Goal: Task Accomplishment & Management: Use online tool/utility

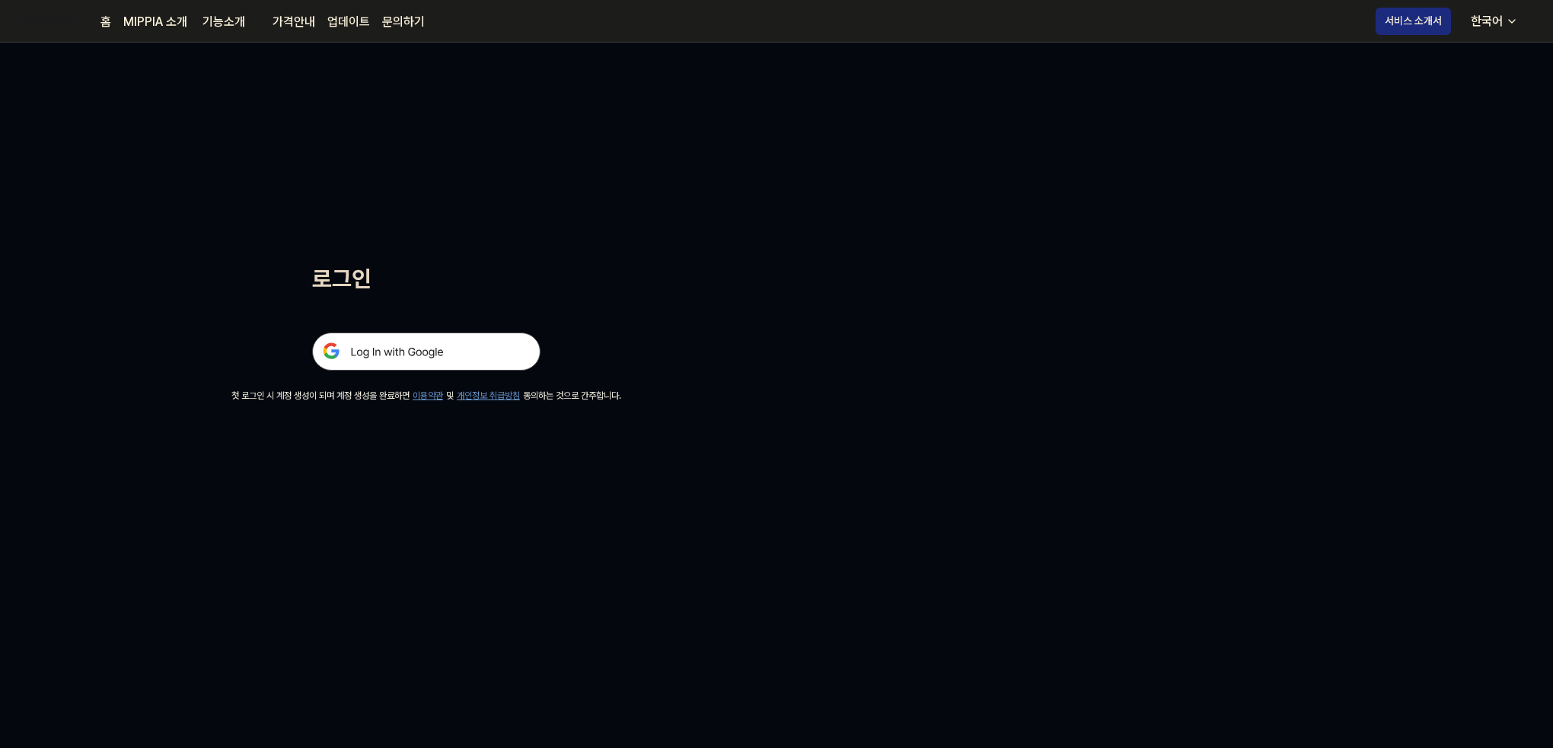
click at [384, 358] on img at bounding box center [426, 352] width 228 height 38
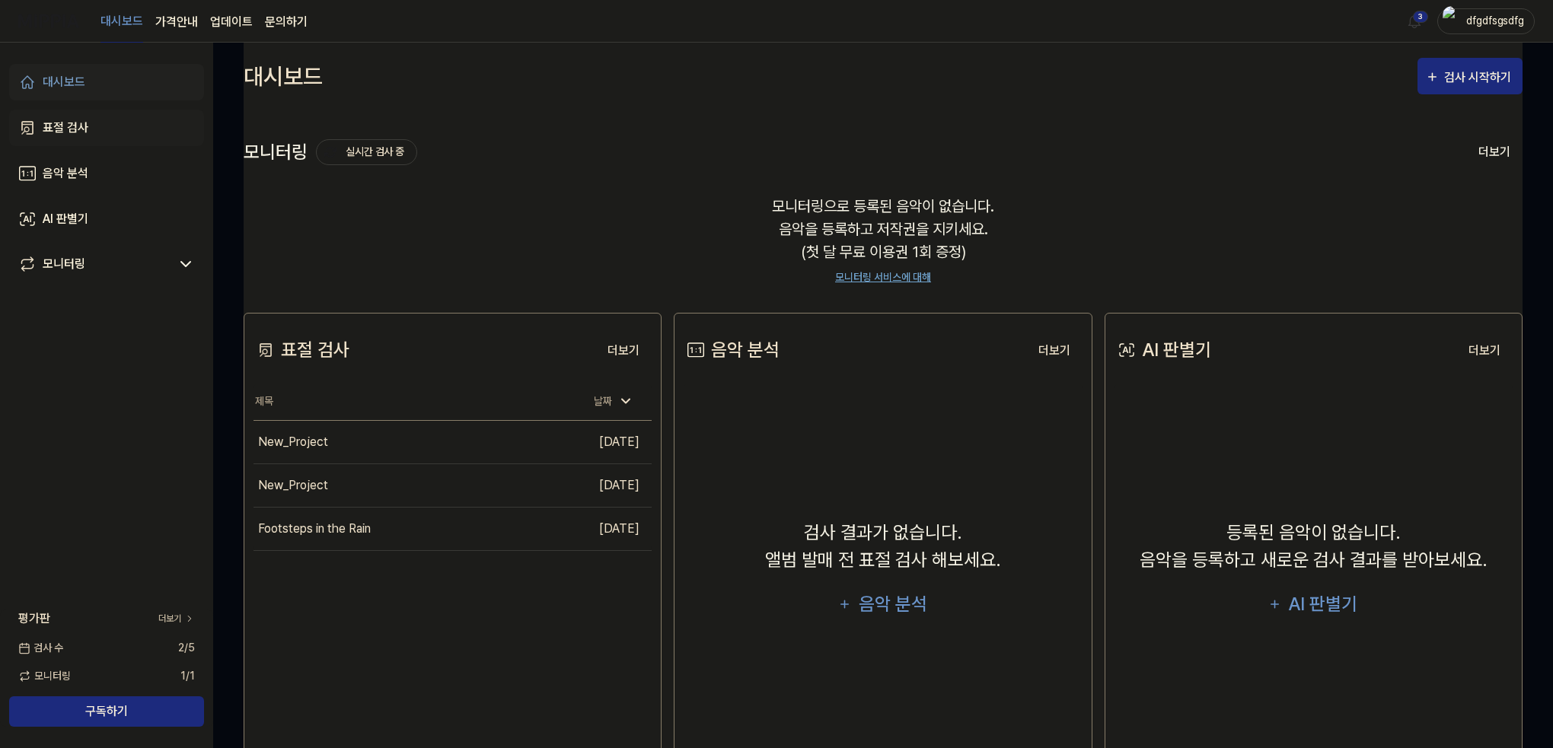
click at [84, 121] on div "표절 검사" at bounding box center [66, 128] width 46 height 18
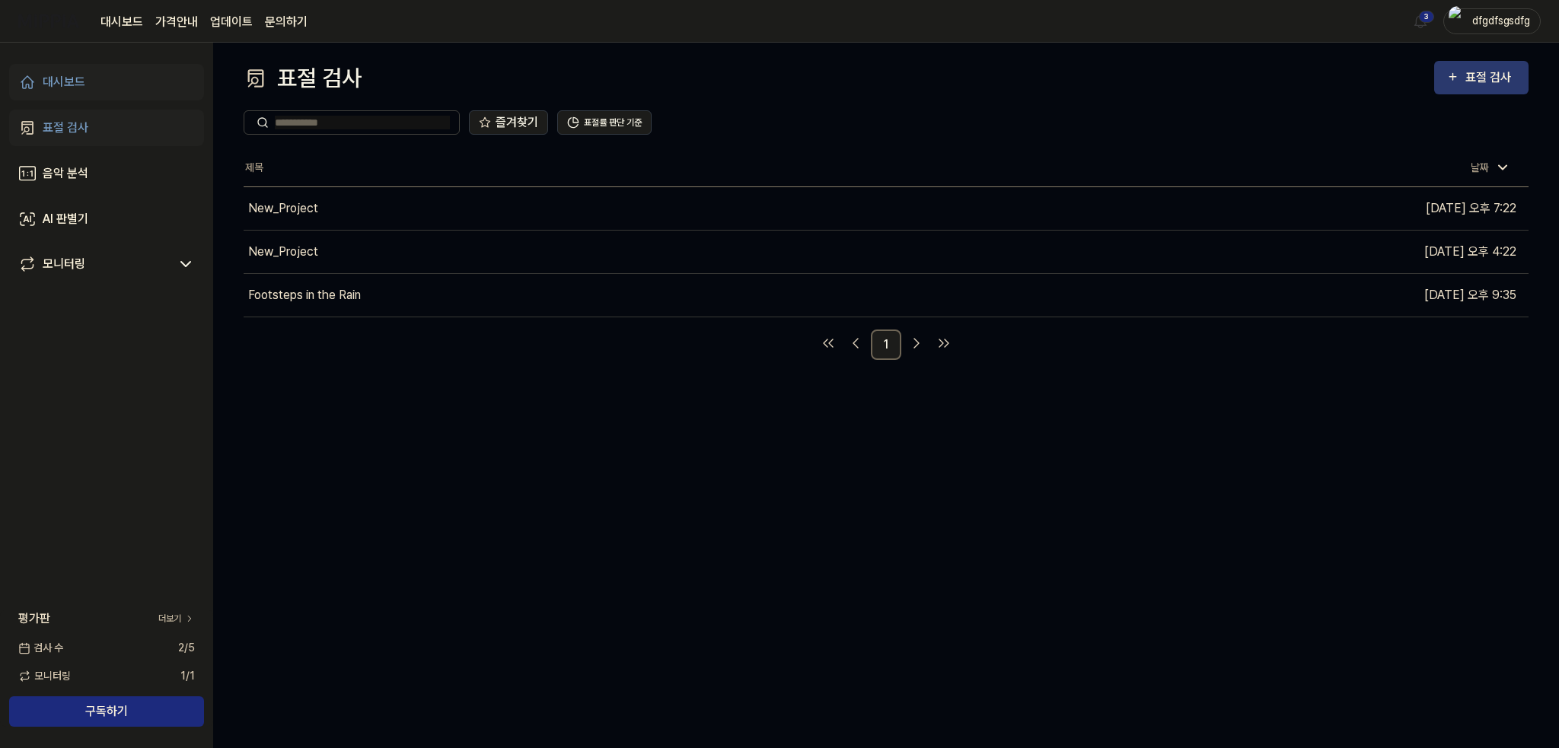
click at [1479, 76] on div "표절 검사" at bounding box center [1490, 78] width 51 height 20
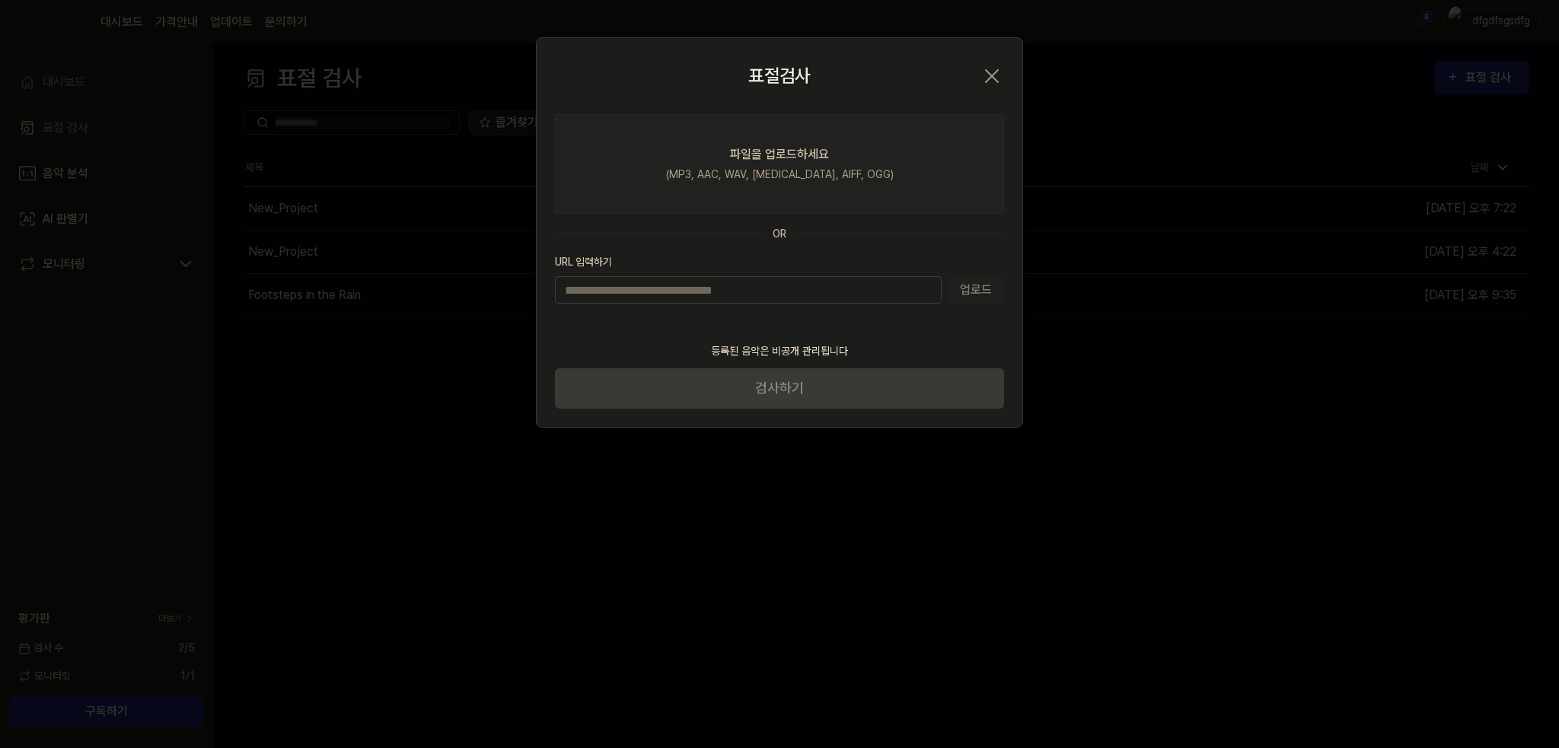
click at [762, 161] on div "파일을 업로드하세요" at bounding box center [779, 154] width 99 height 18
click at [0, 0] on input "파일을 업로드하세요 (MP3, AAC, WAV, FLAC, AIFF, OGG)" at bounding box center [0, 0] width 0 height 0
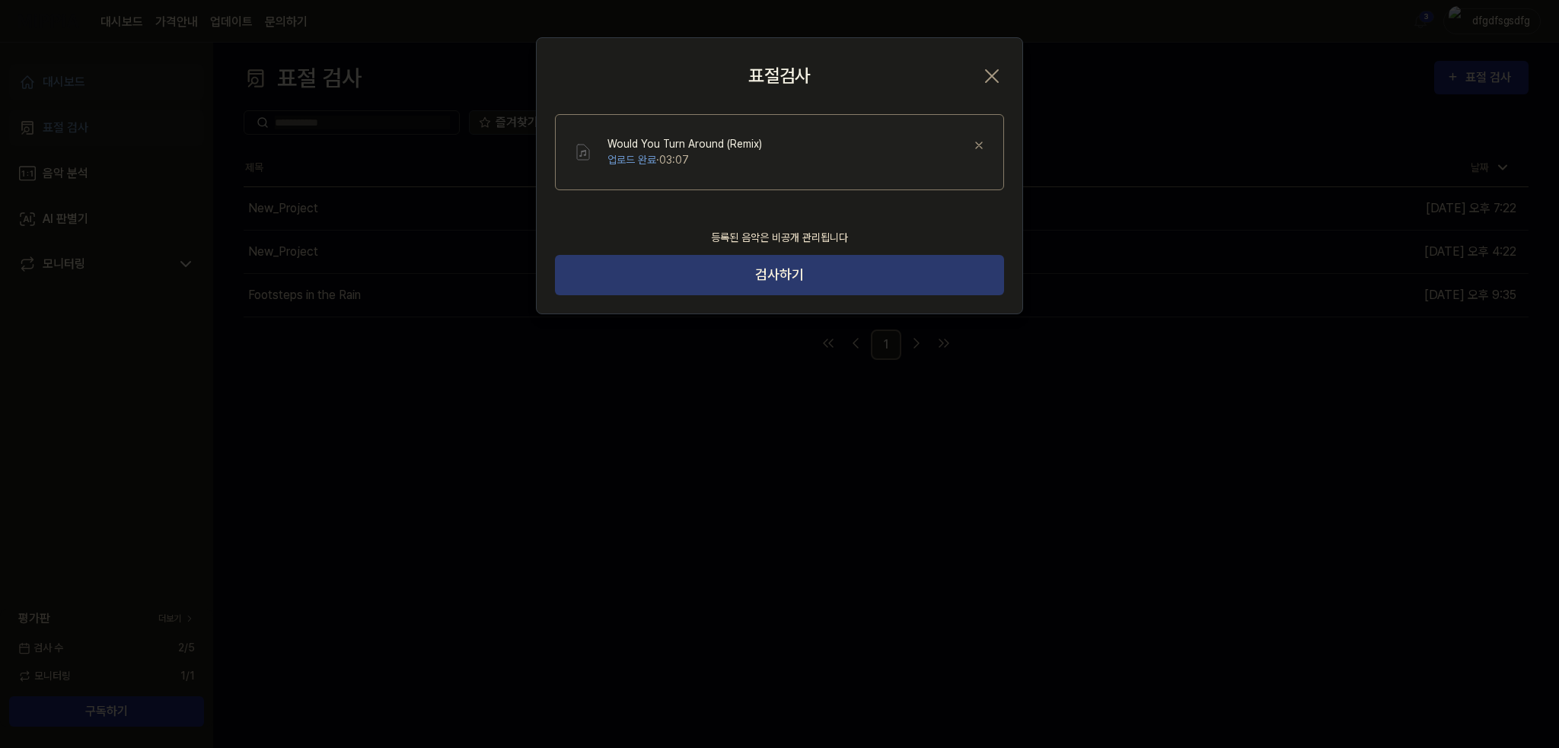
drag, startPoint x: 843, startPoint y: 292, endPoint x: 786, endPoint y: 258, distance: 66.8
click at [843, 292] on button "검사하기" at bounding box center [779, 275] width 449 height 40
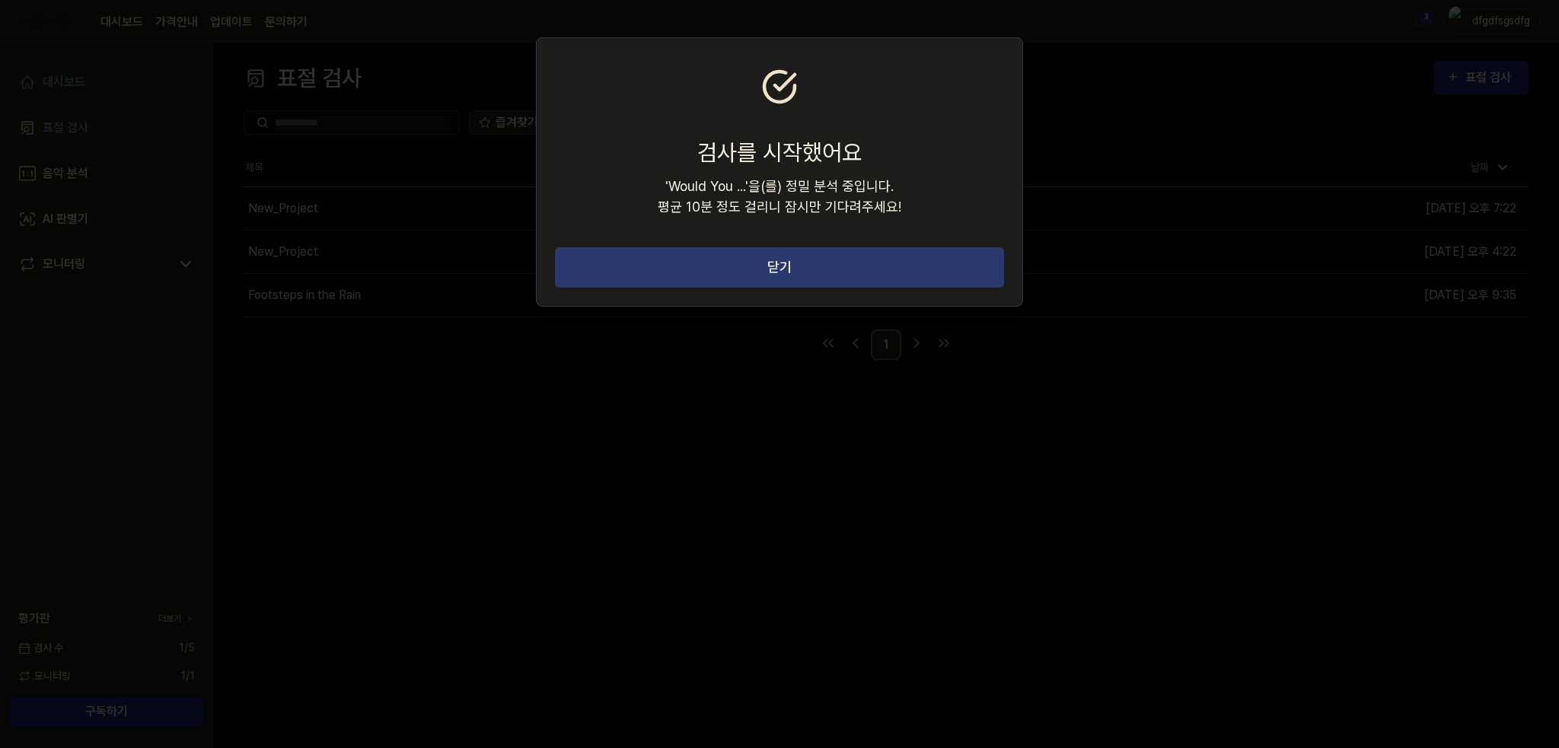
click at [667, 255] on button "닫기" at bounding box center [779, 267] width 449 height 40
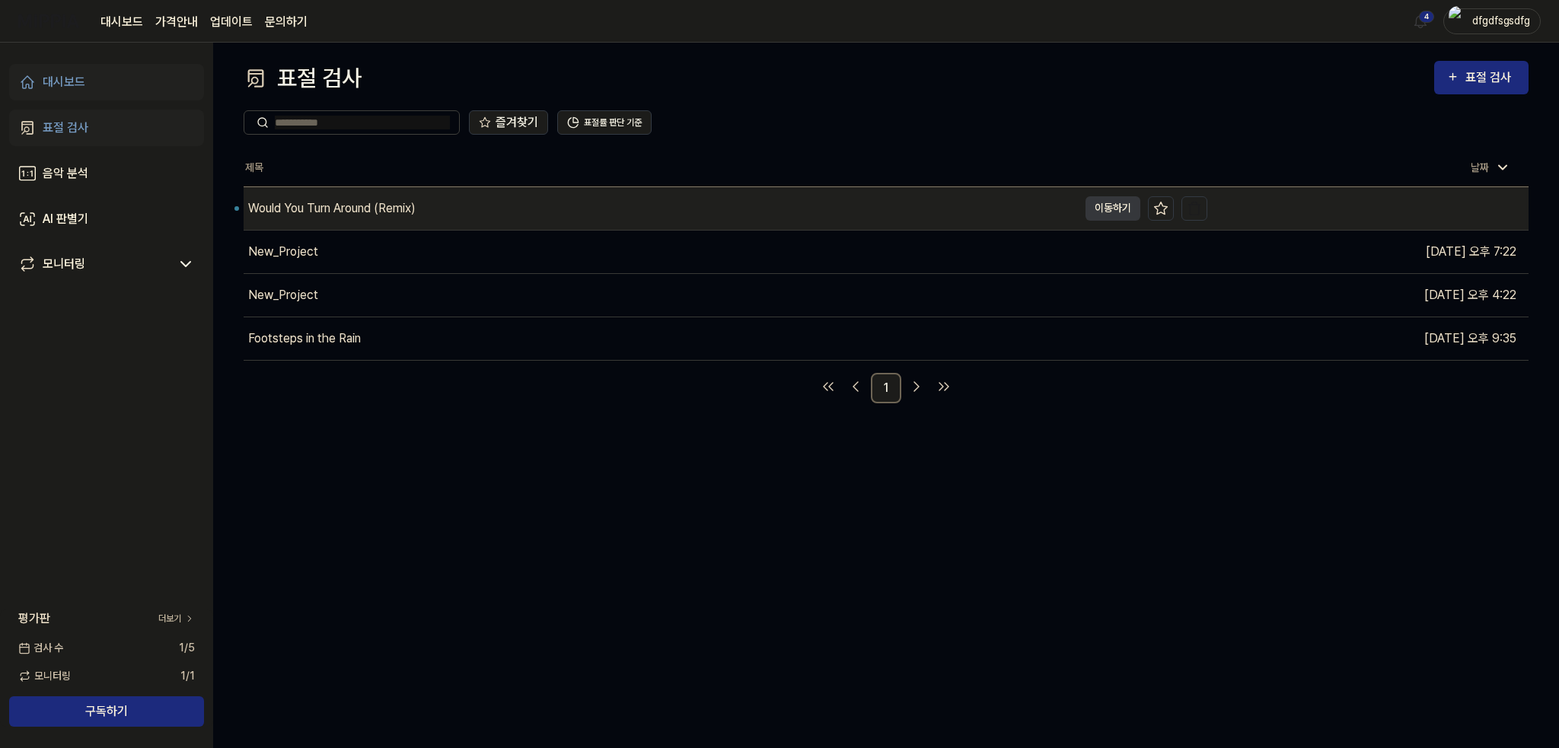
click at [354, 216] on div "Would You Turn Around (Remix)" at bounding box center [331, 208] width 167 height 18
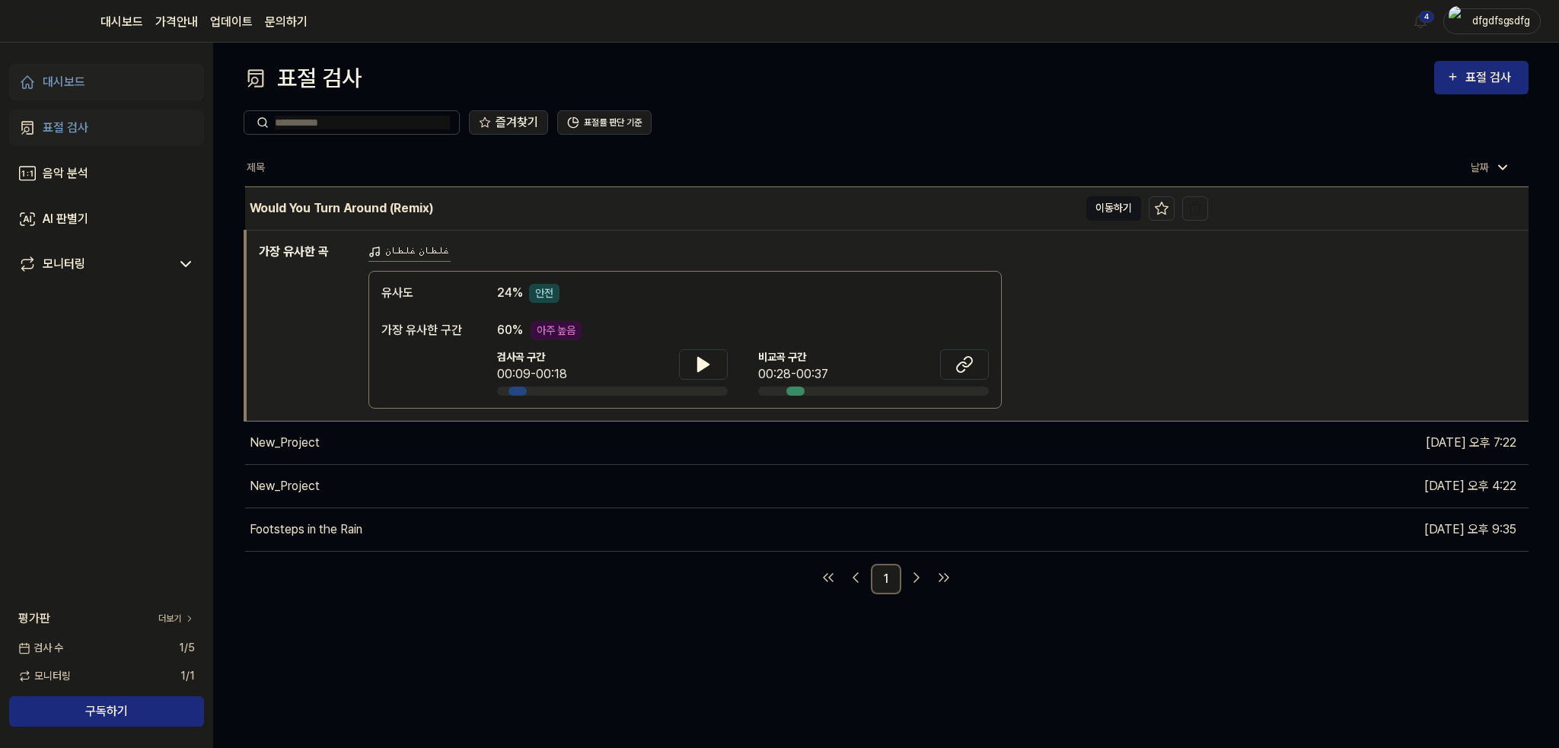
click at [1109, 209] on button "이동하기" at bounding box center [1113, 208] width 55 height 24
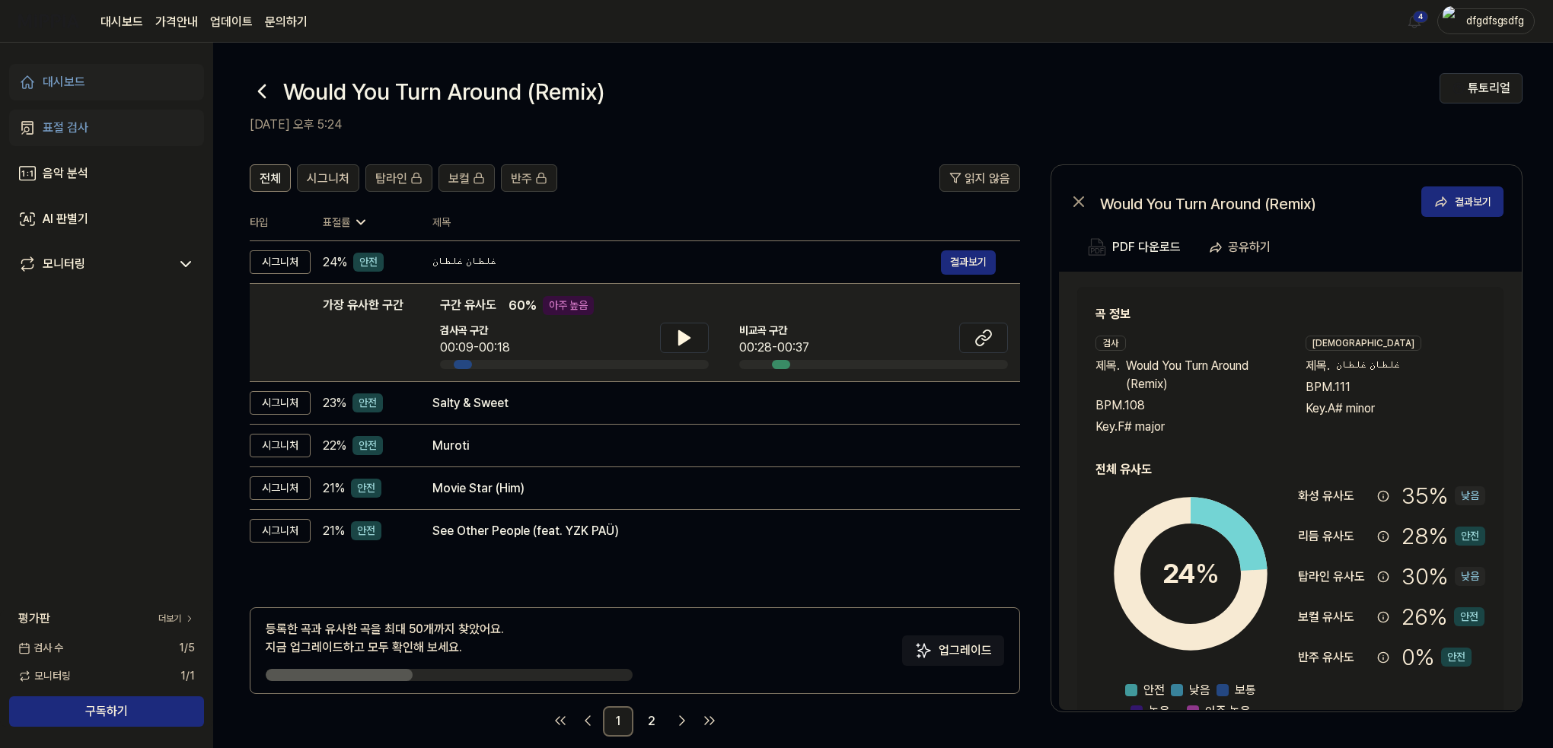
click at [869, 88] on div "Would You Turn Around (Remix)" at bounding box center [845, 91] width 1190 height 37
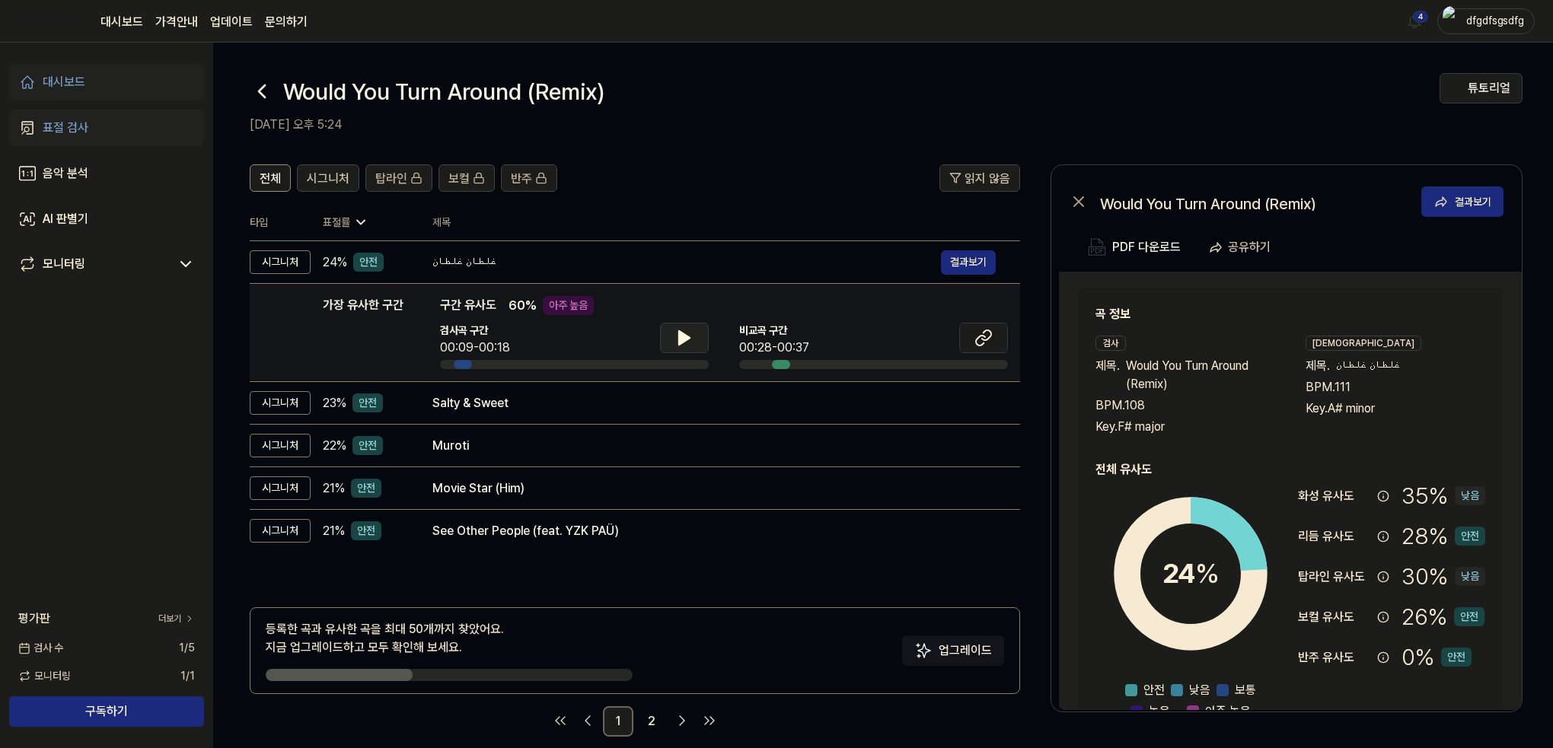
click at [676, 340] on icon at bounding box center [684, 338] width 18 height 18
click at [675, 340] on icon at bounding box center [684, 338] width 18 height 18
click at [980, 334] on icon at bounding box center [983, 338] width 18 height 18
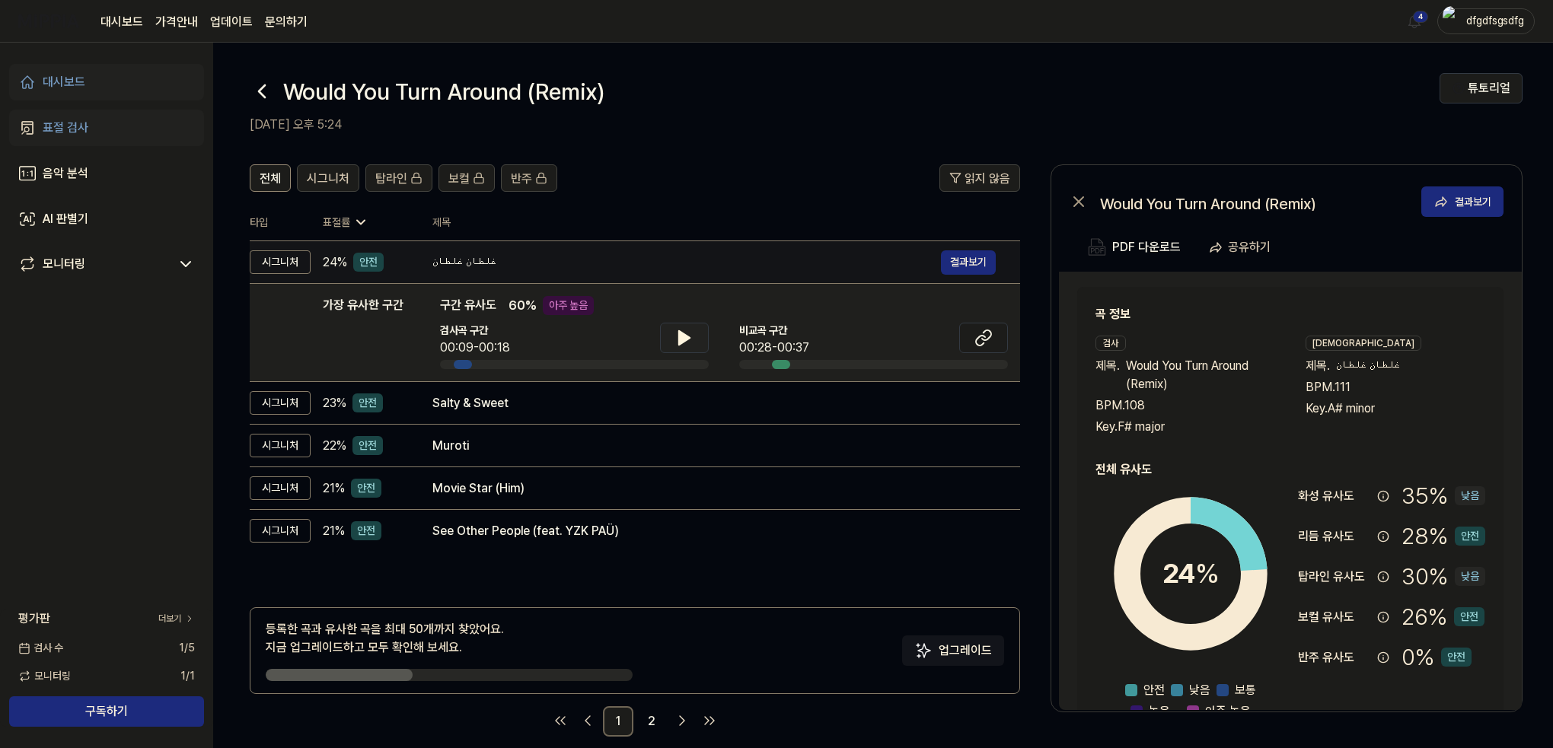
click at [499, 253] on div "غلطان غلطان" at bounding box center [686, 262] width 508 height 18
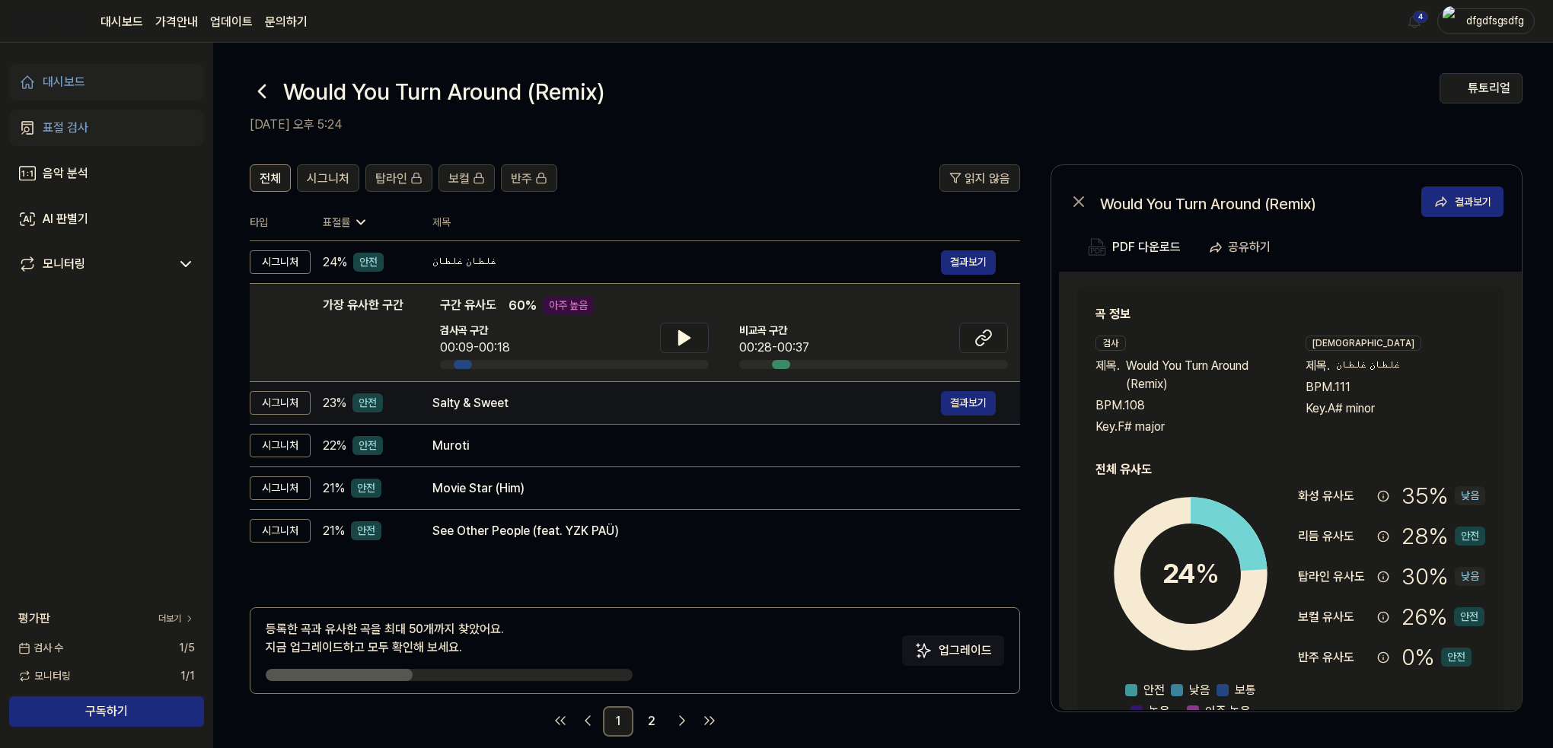
click at [595, 410] on div "Salty & Sweet" at bounding box center [686, 403] width 508 height 18
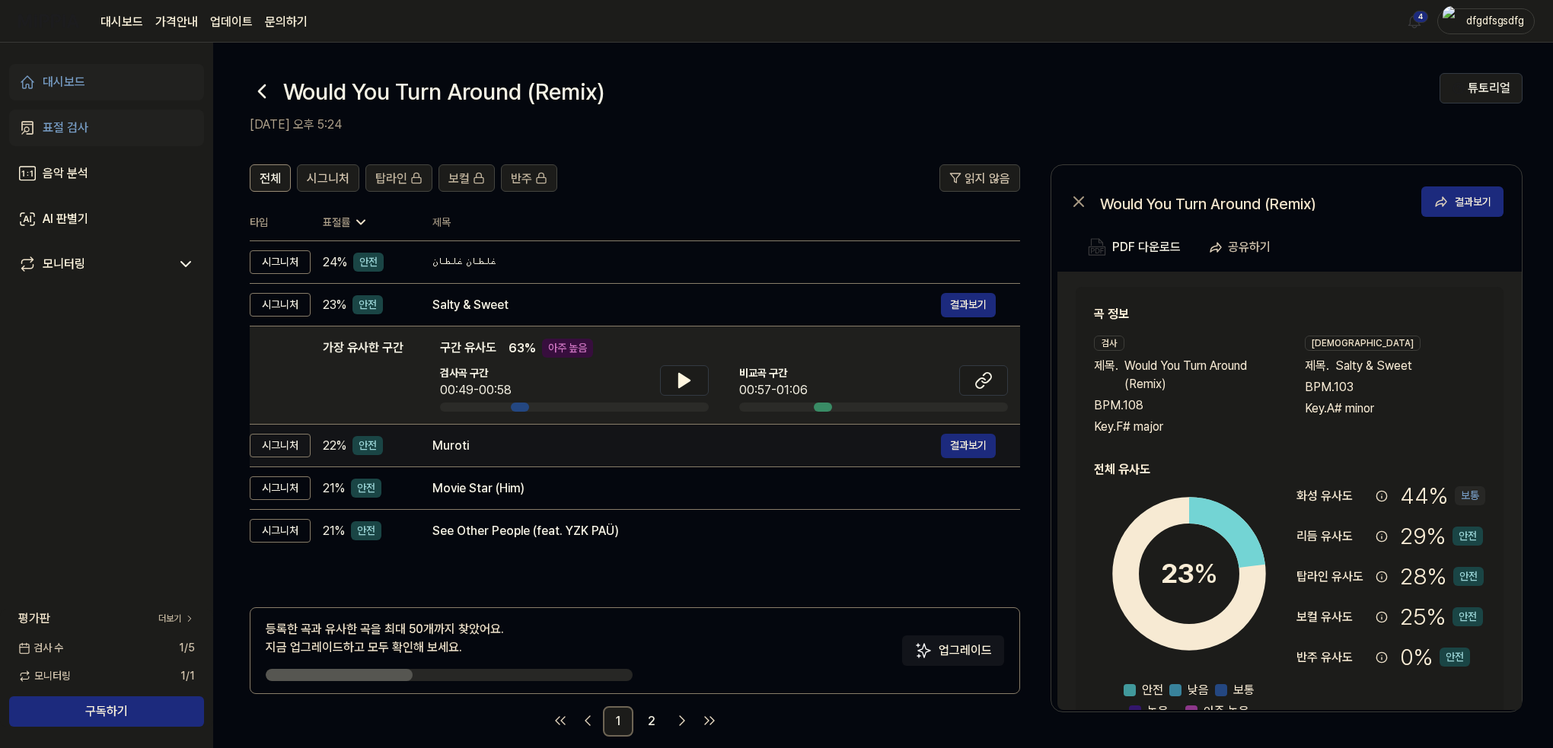
click at [590, 450] on div "Muroti" at bounding box center [686, 446] width 508 height 18
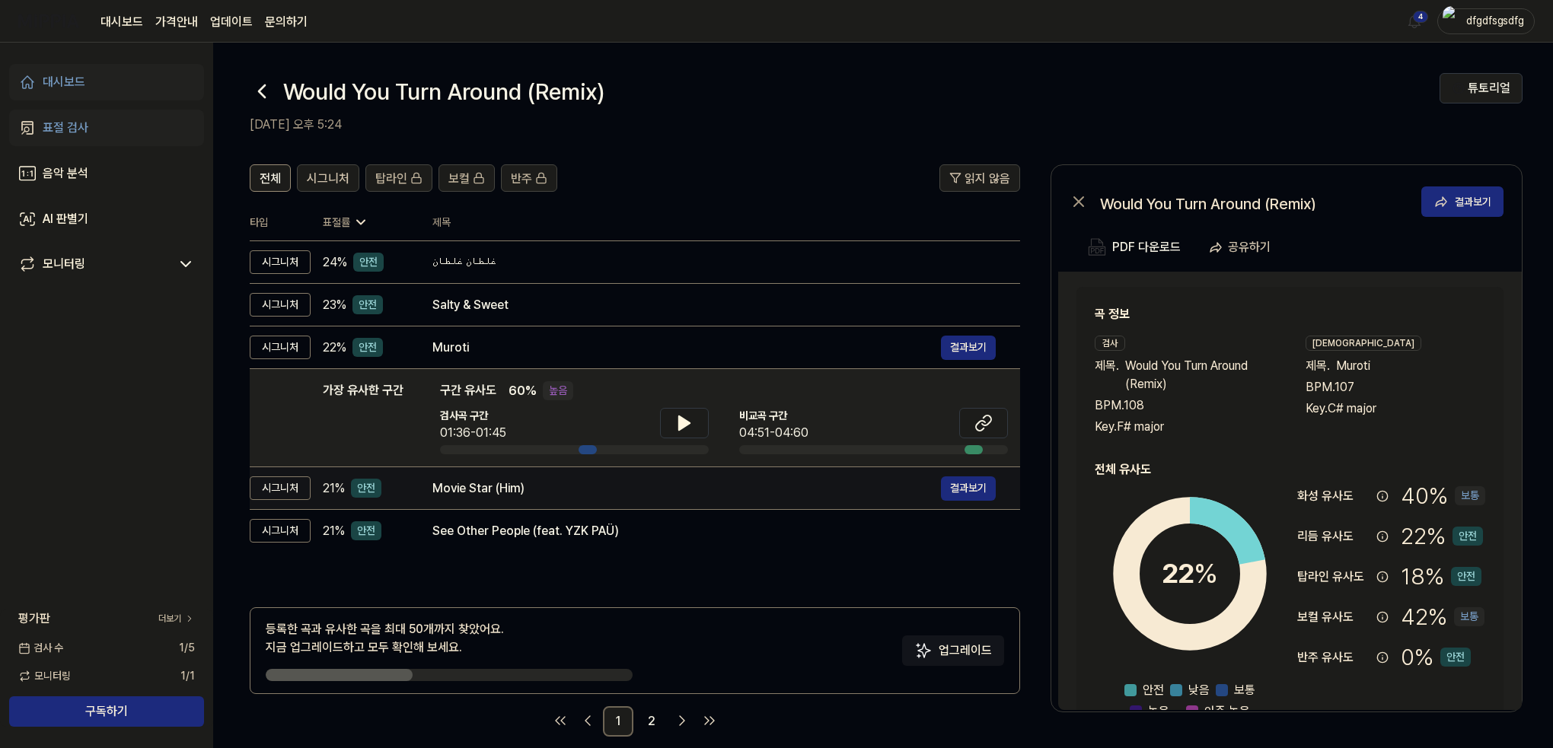
click at [577, 499] on div "Movie Star (Him) 결과보기" at bounding box center [713, 489] width 563 height 24
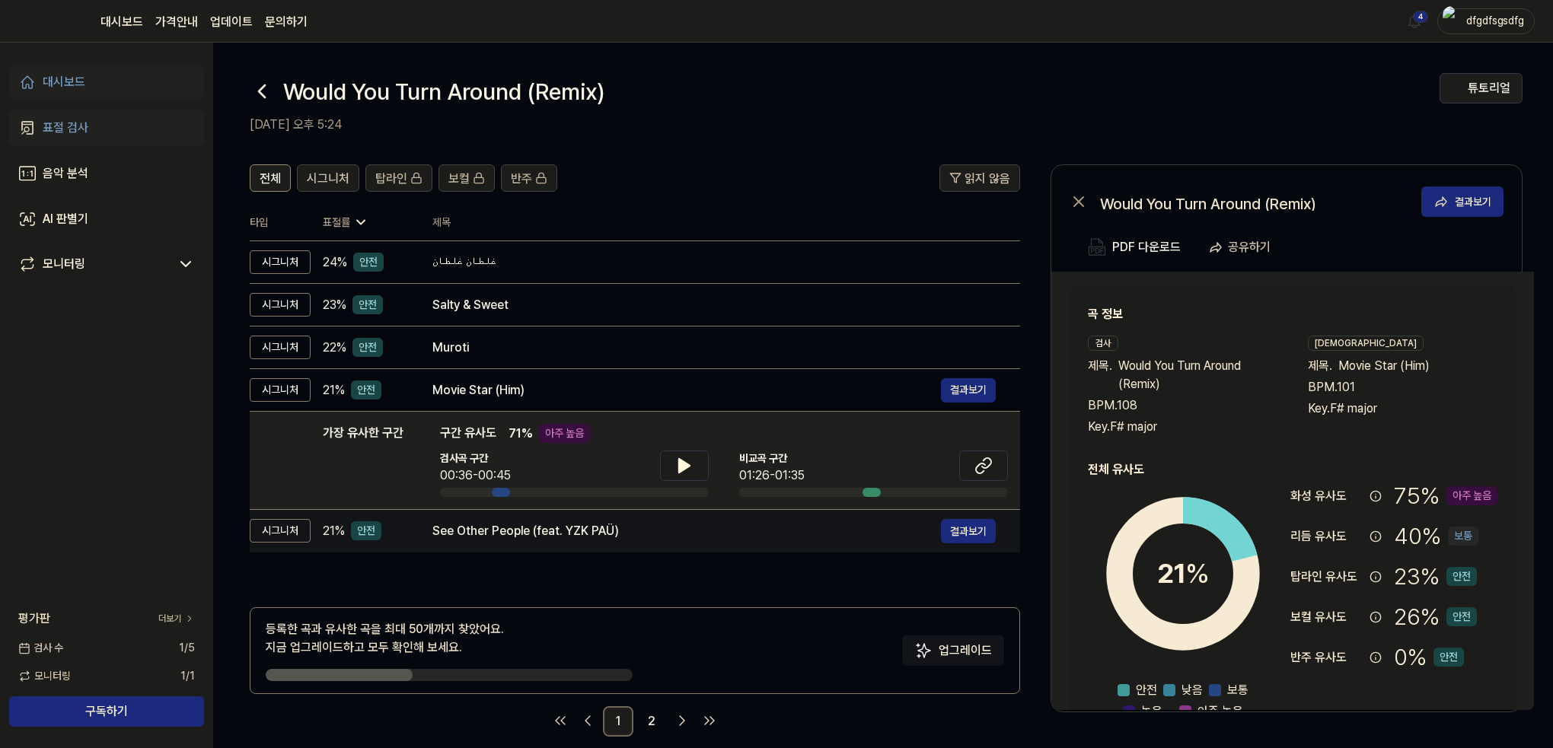
click at [577, 534] on div "See Other People (feat. YZK PAÜ)" at bounding box center [686, 531] width 508 height 18
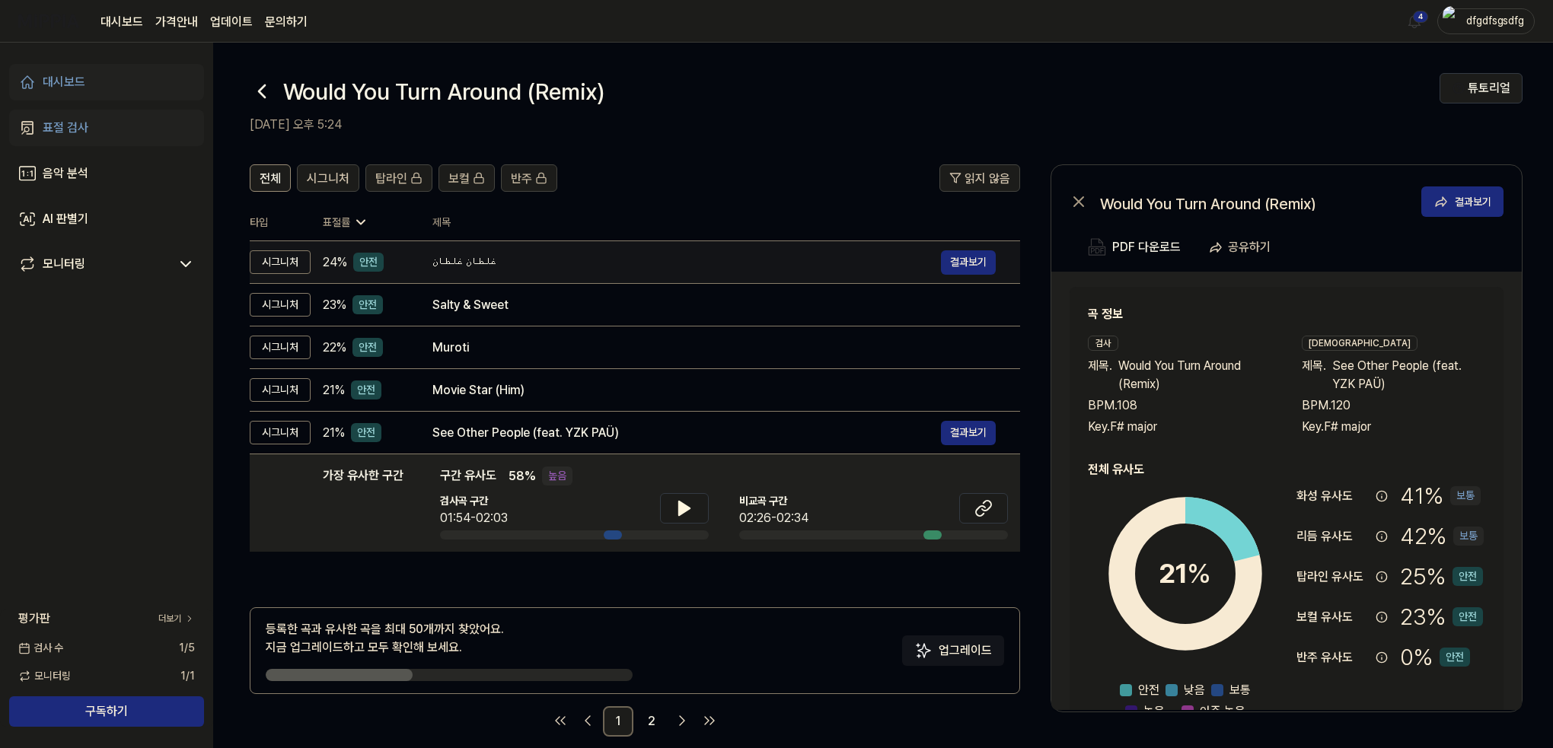
click at [573, 247] on td "غلطان غلطان 결과보기" at bounding box center [714, 262] width 612 height 43
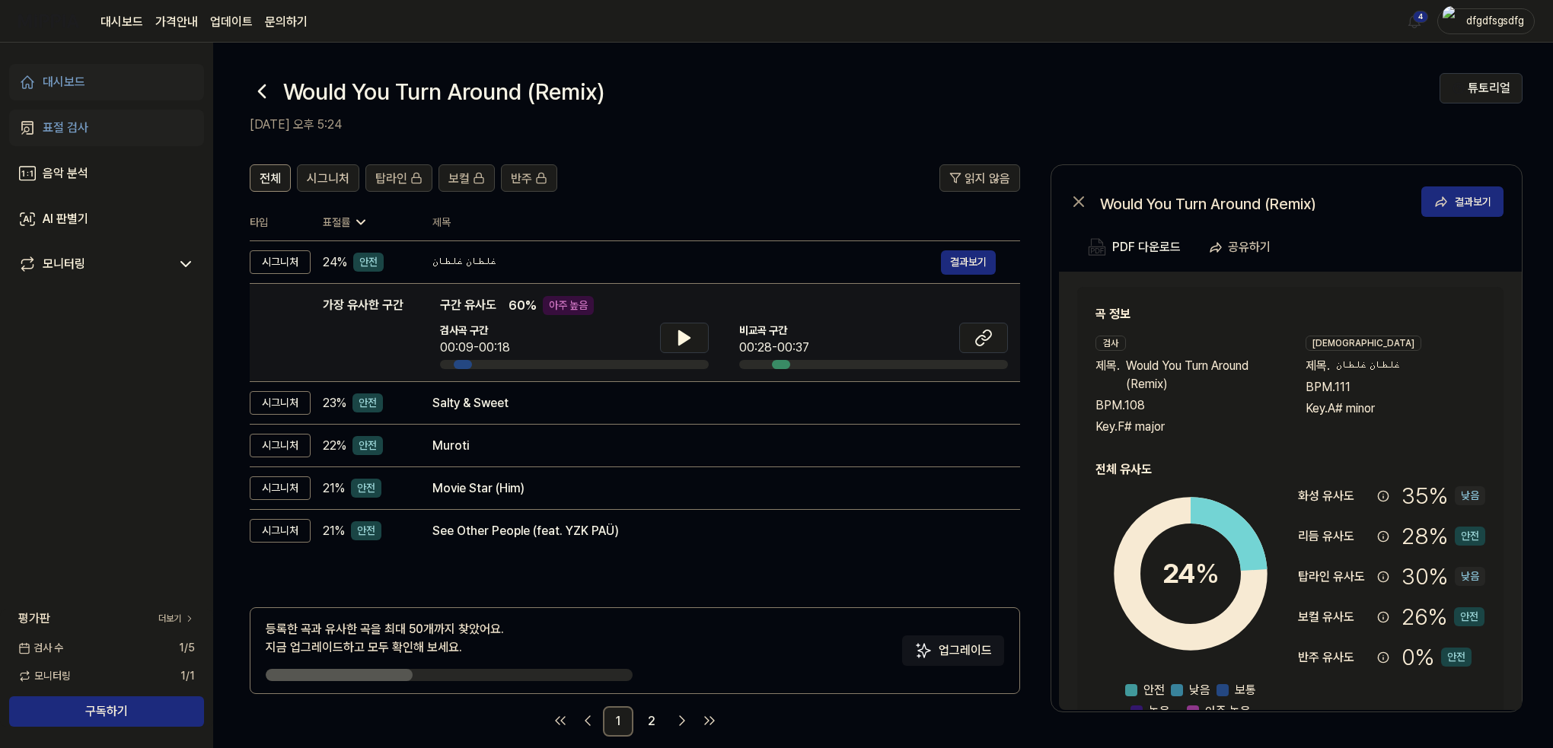
click at [558, 306] on div "아주 높음" at bounding box center [568, 305] width 51 height 19
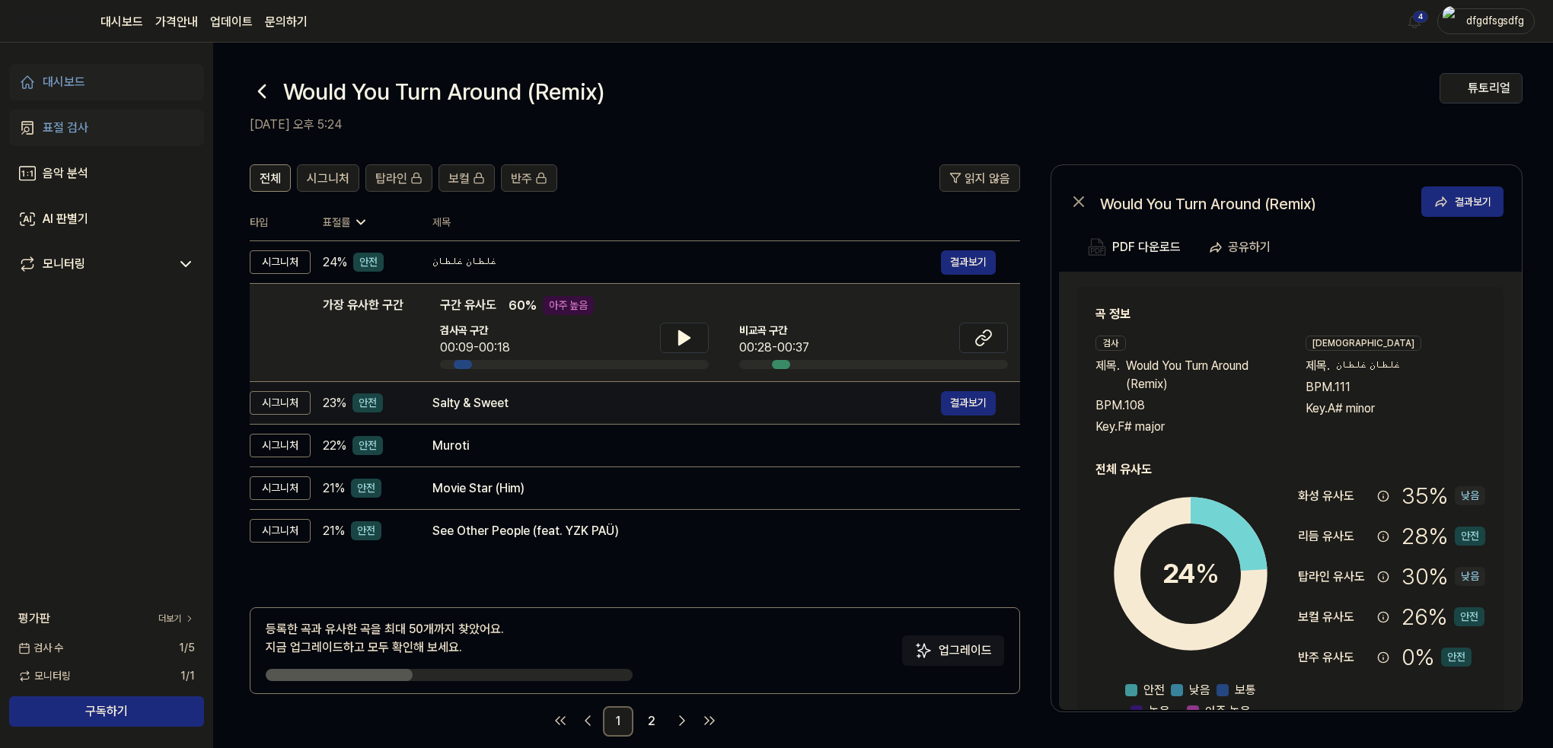
click at [535, 403] on div "Salty & Sweet" at bounding box center [686, 403] width 508 height 18
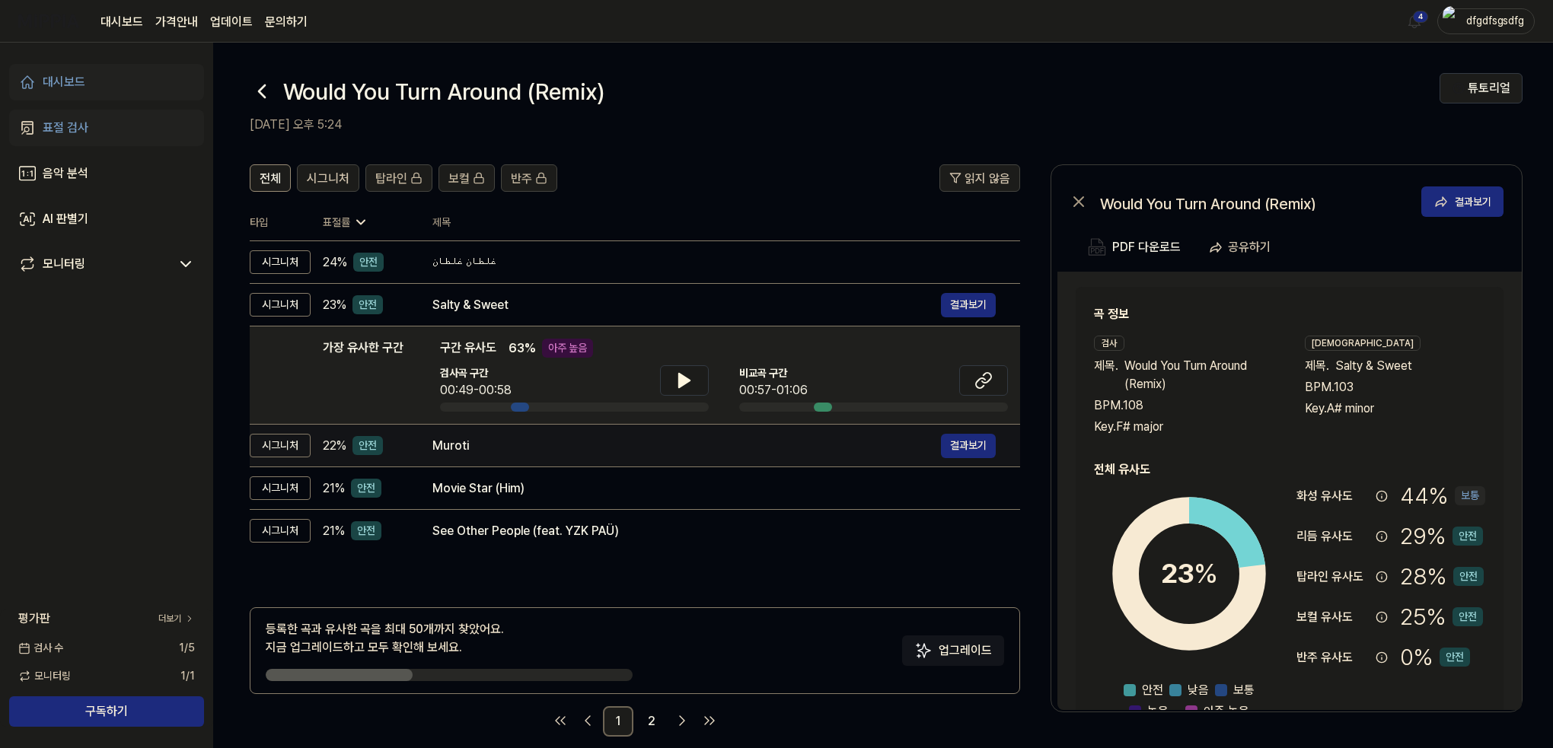
click at [535, 459] on td "Muroti 결과보기" at bounding box center [714, 446] width 612 height 43
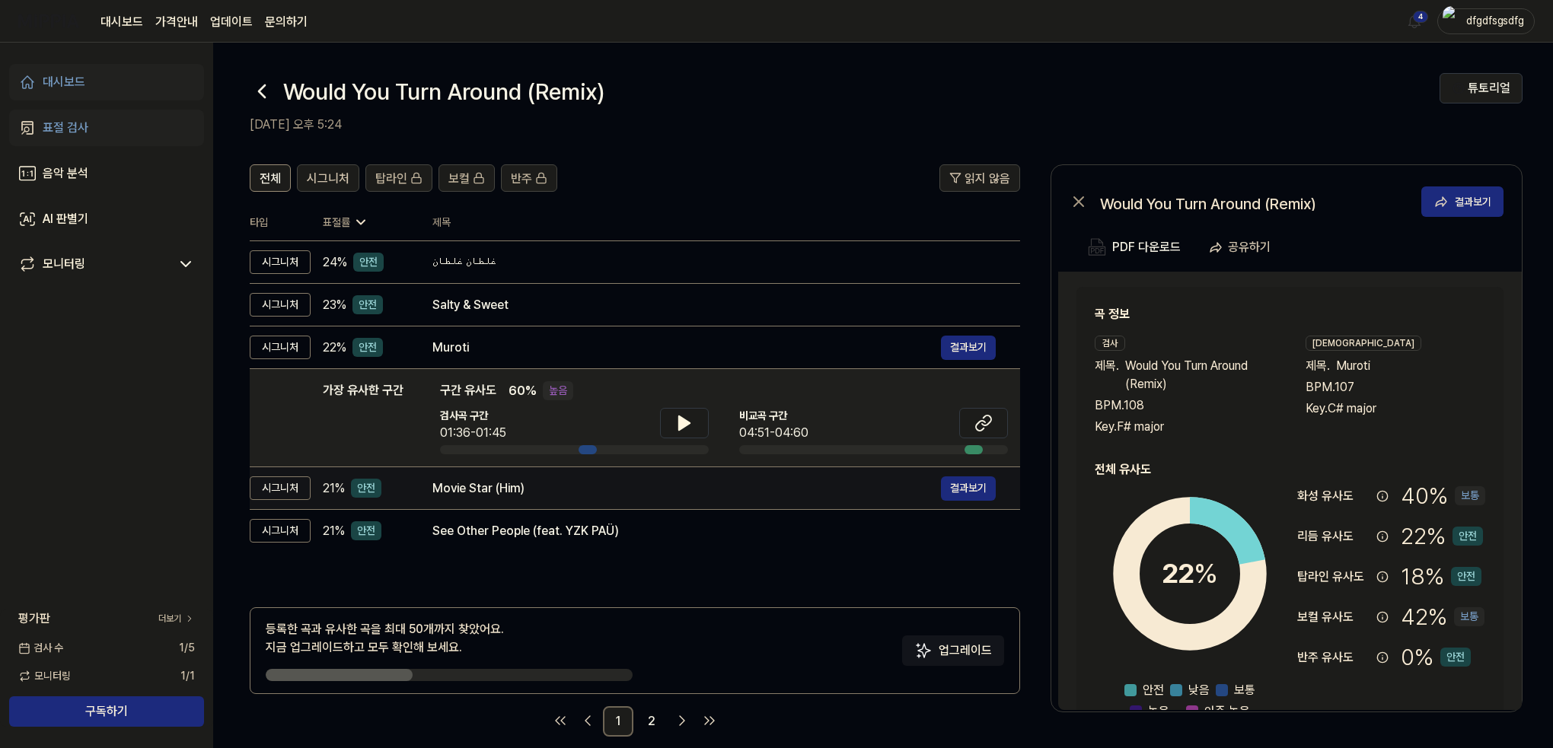
click at [548, 494] on div "Movie Star (Him)" at bounding box center [686, 489] width 508 height 18
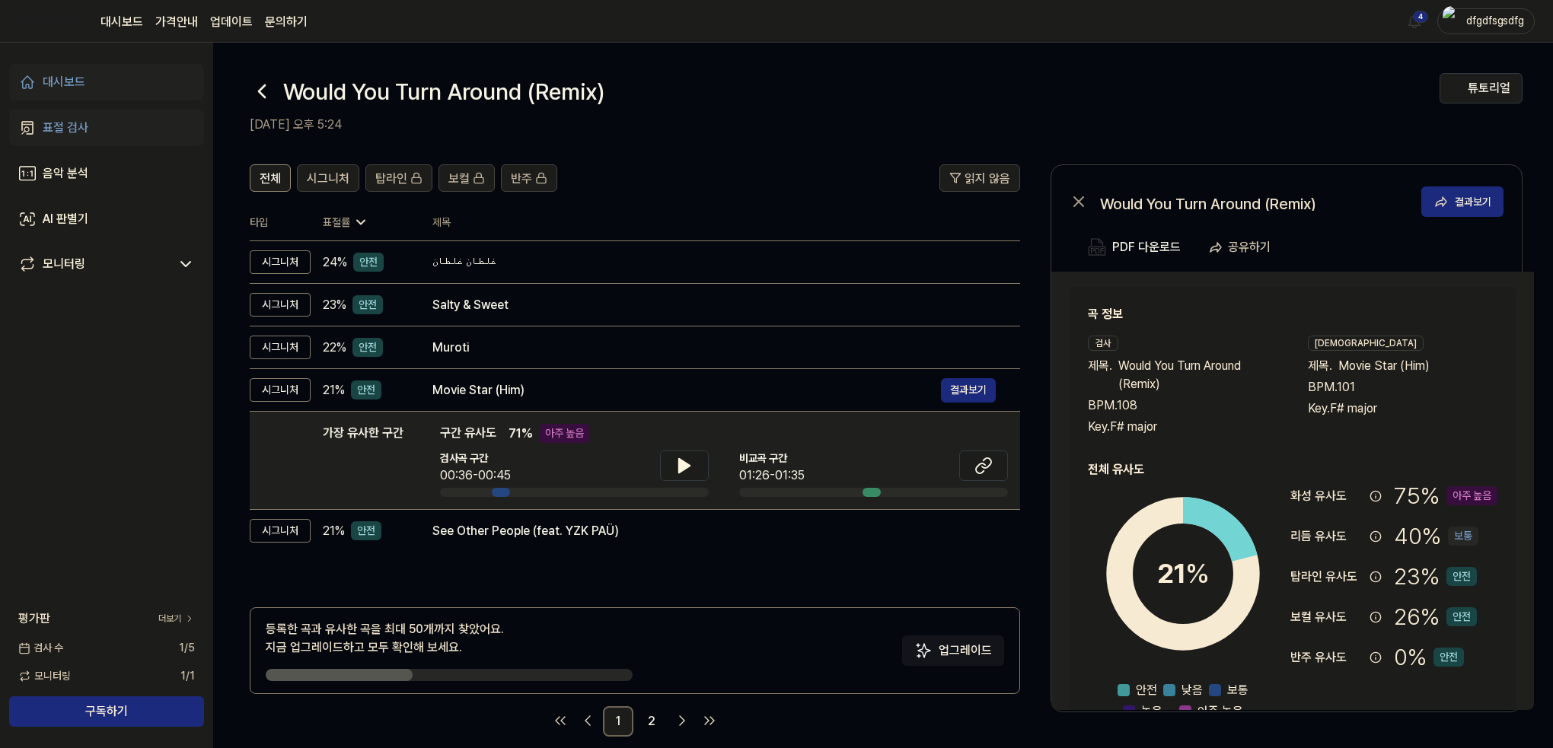
click at [561, 557] on div "전체 시그니처 탑라인 보컬 반주 읽지 않음 전체 시그니처 탑라인 보컬 반주 타입 표절률 제목 표절률 읽지 않음 시그니처 24 % 안전 غلطا…" at bounding box center [635, 450] width 770 height 572
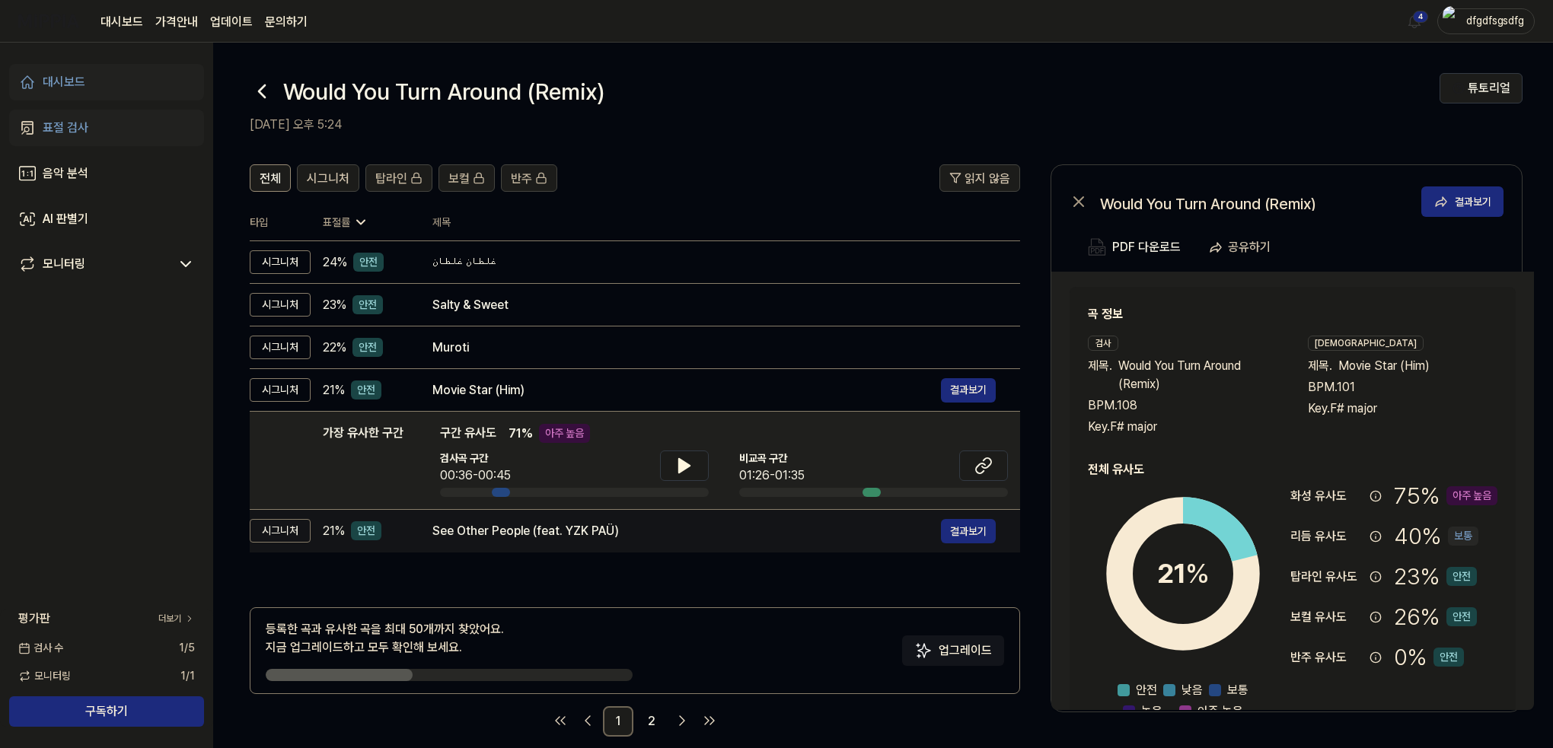
click at [576, 535] on div "See Other People (feat. YZK PAÜ)" at bounding box center [686, 531] width 508 height 18
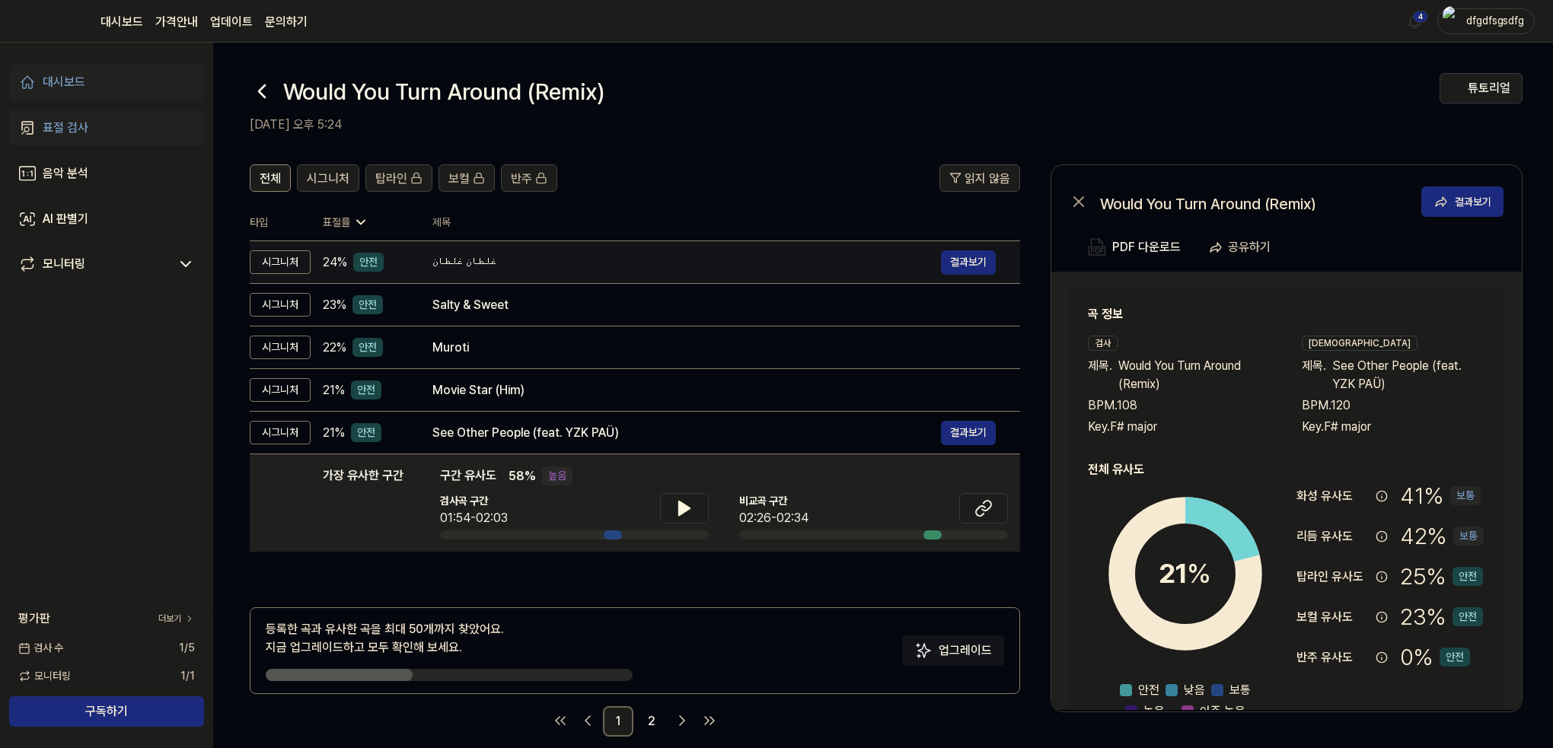
click at [630, 249] on td "غلطان غلطان 결과보기" at bounding box center [714, 262] width 612 height 43
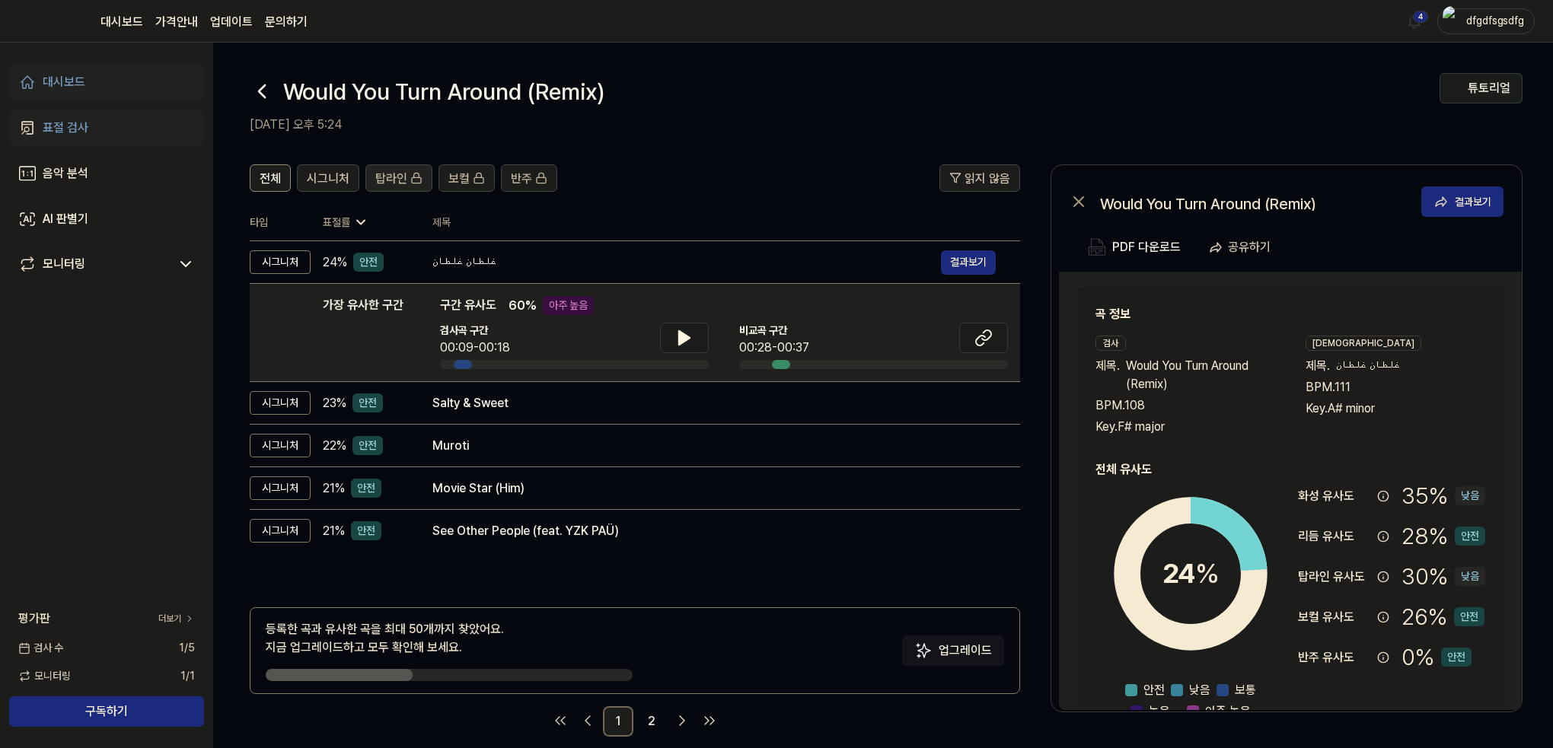
click at [397, 177] on span "탑라인" at bounding box center [391, 179] width 32 height 18
click at [397, 179] on span "탑라인" at bounding box center [391, 179] width 32 height 18
click at [399, 176] on span "탑라인" at bounding box center [391, 179] width 32 height 18
click at [402, 176] on span "탑라인" at bounding box center [391, 179] width 32 height 18
click at [735, 203] on header "전체 시그니처 탑라인 보컬 반주 읽지 않음" at bounding box center [635, 184] width 770 height 40
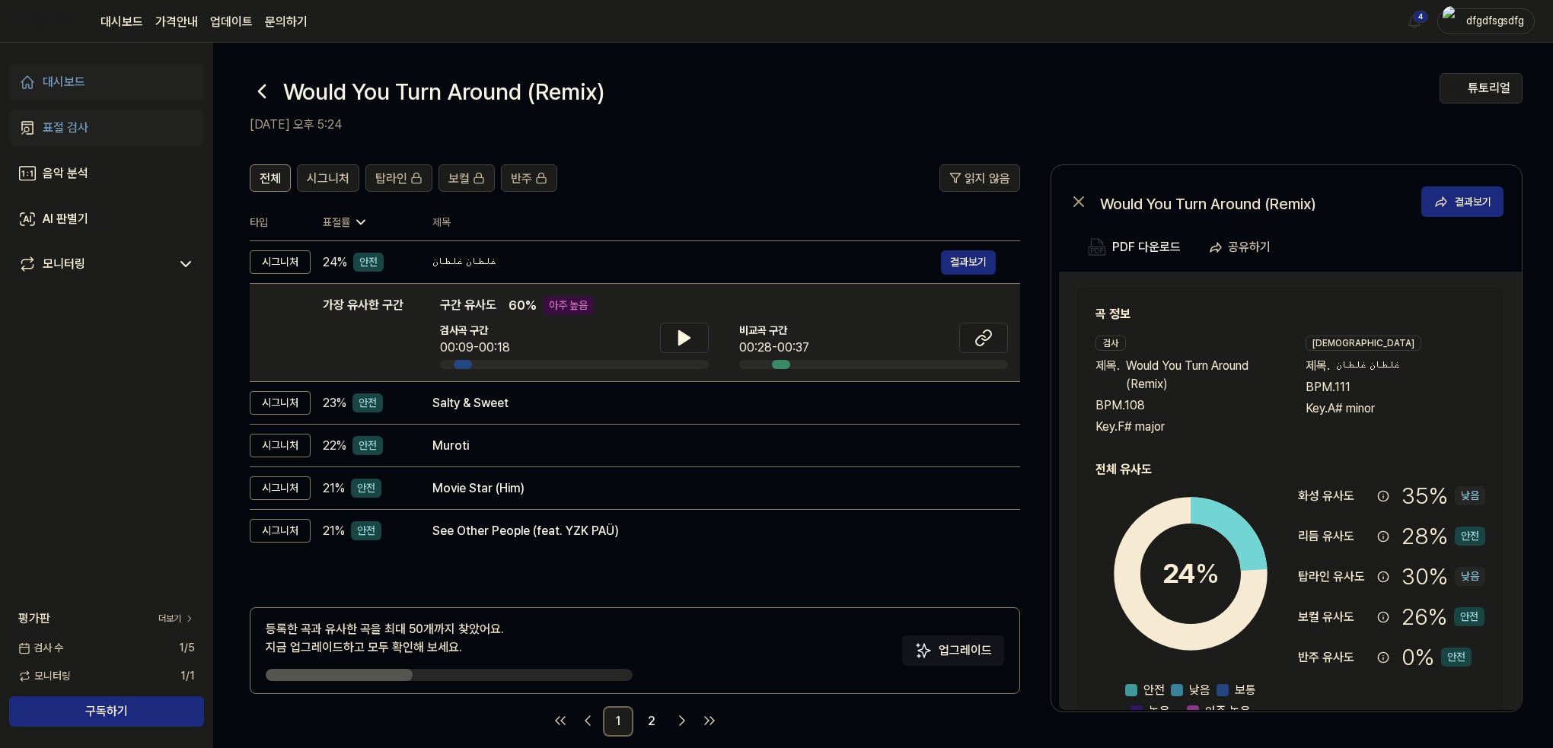
click at [483, 554] on div "전체 시그니처 탑라인 보컬 반주 읽지 않음 전체 시그니처 탑라인 보컬 반주 타입 표절률 제목 표절률 읽지 않음 시그니처 24 % 안전 غلطا…" at bounding box center [635, 450] width 770 height 572
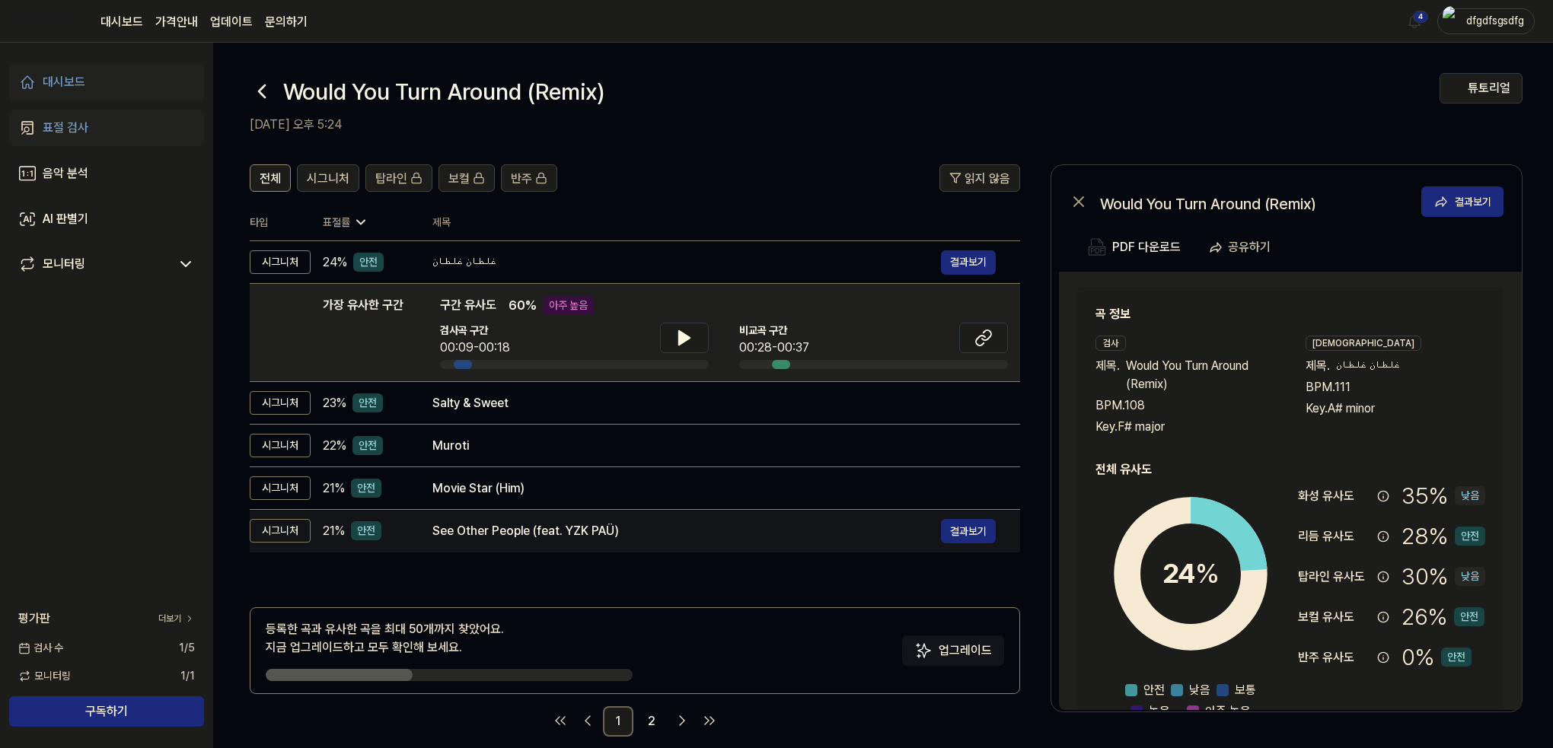
click at [499, 534] on div "See Other People (feat. YZK PAÜ)" at bounding box center [686, 531] width 508 height 18
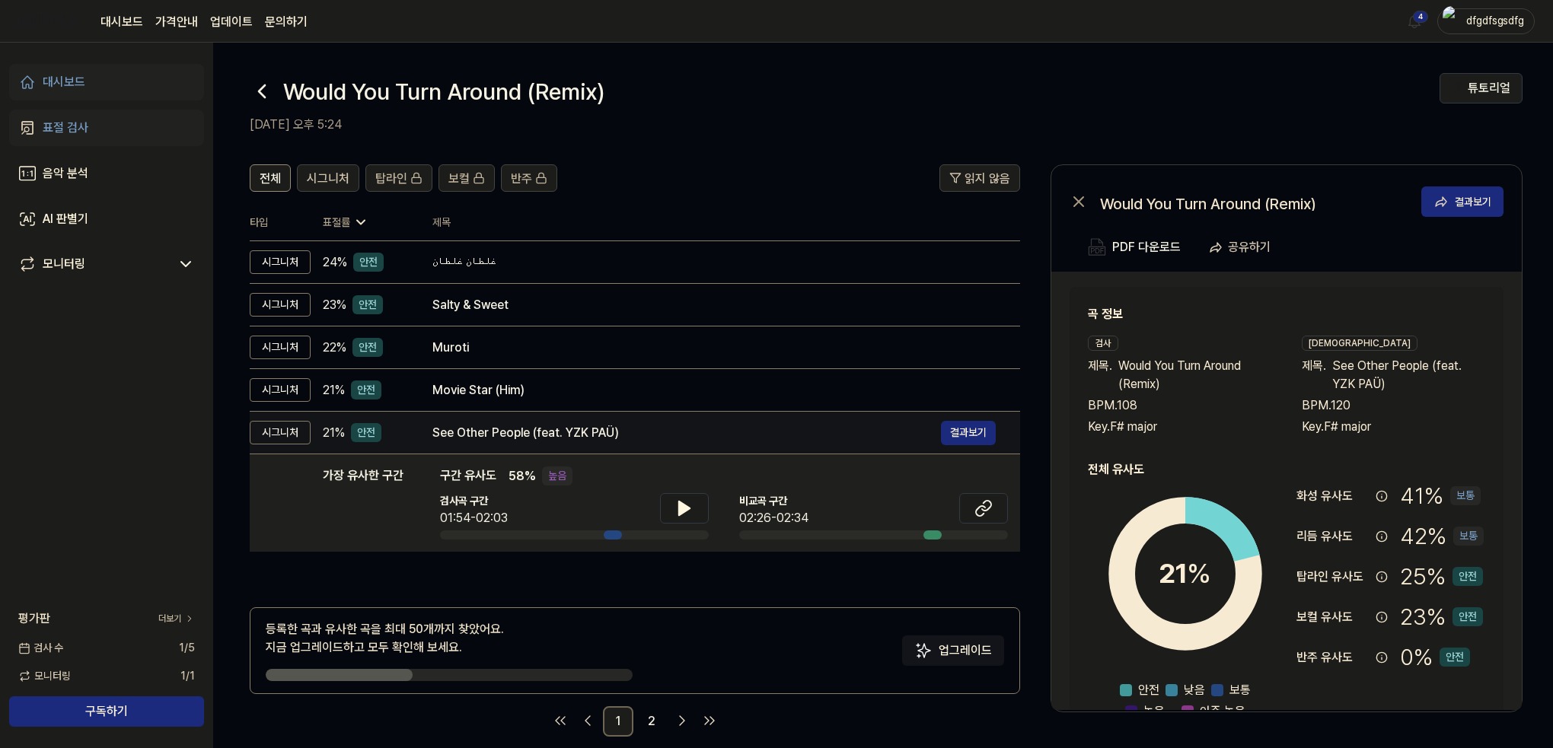
click at [469, 429] on div "See Other People (feat. YZK PAÜ)" at bounding box center [686, 433] width 508 height 18
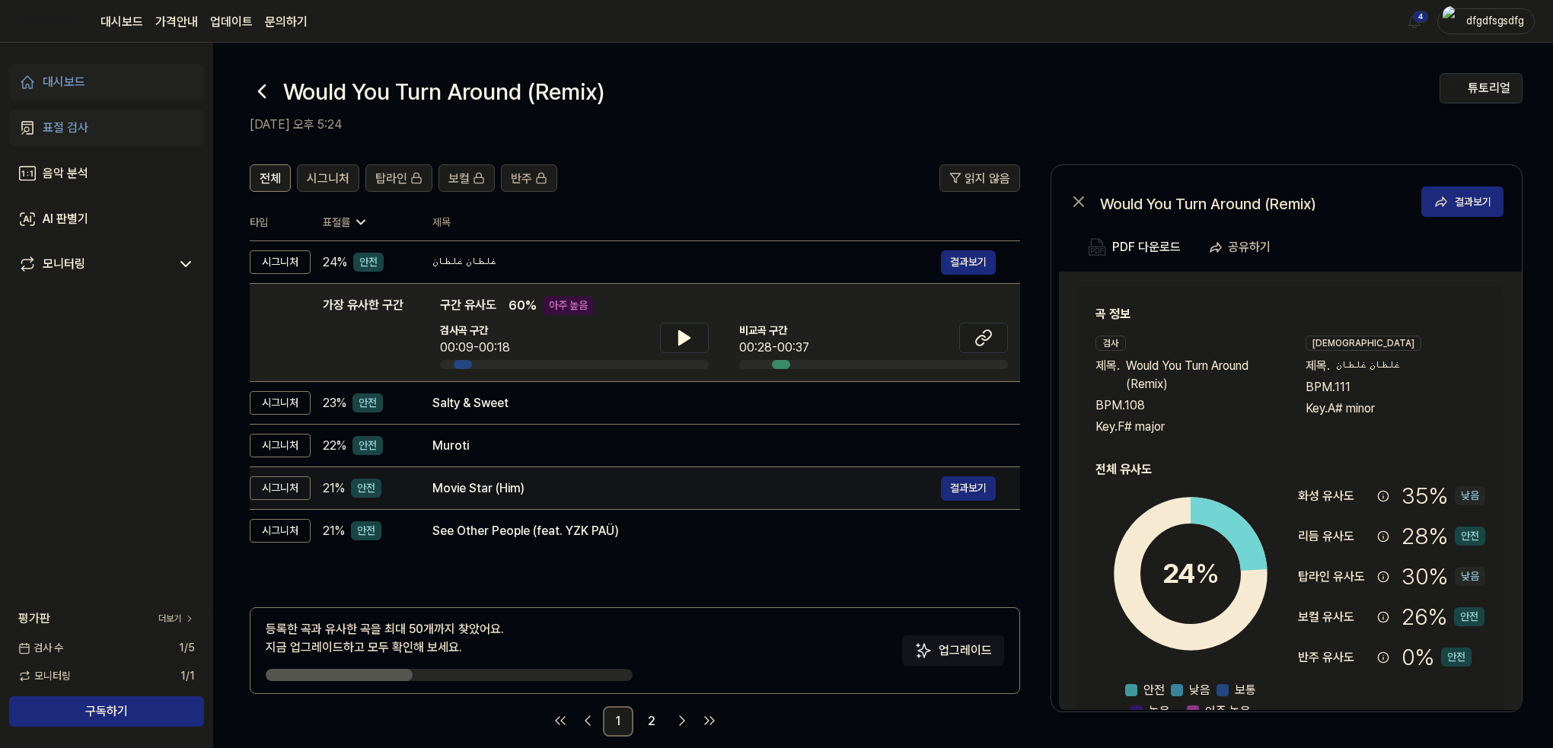
click at [484, 500] on td "Movie Star (Him) 결과보기" at bounding box center [714, 488] width 612 height 43
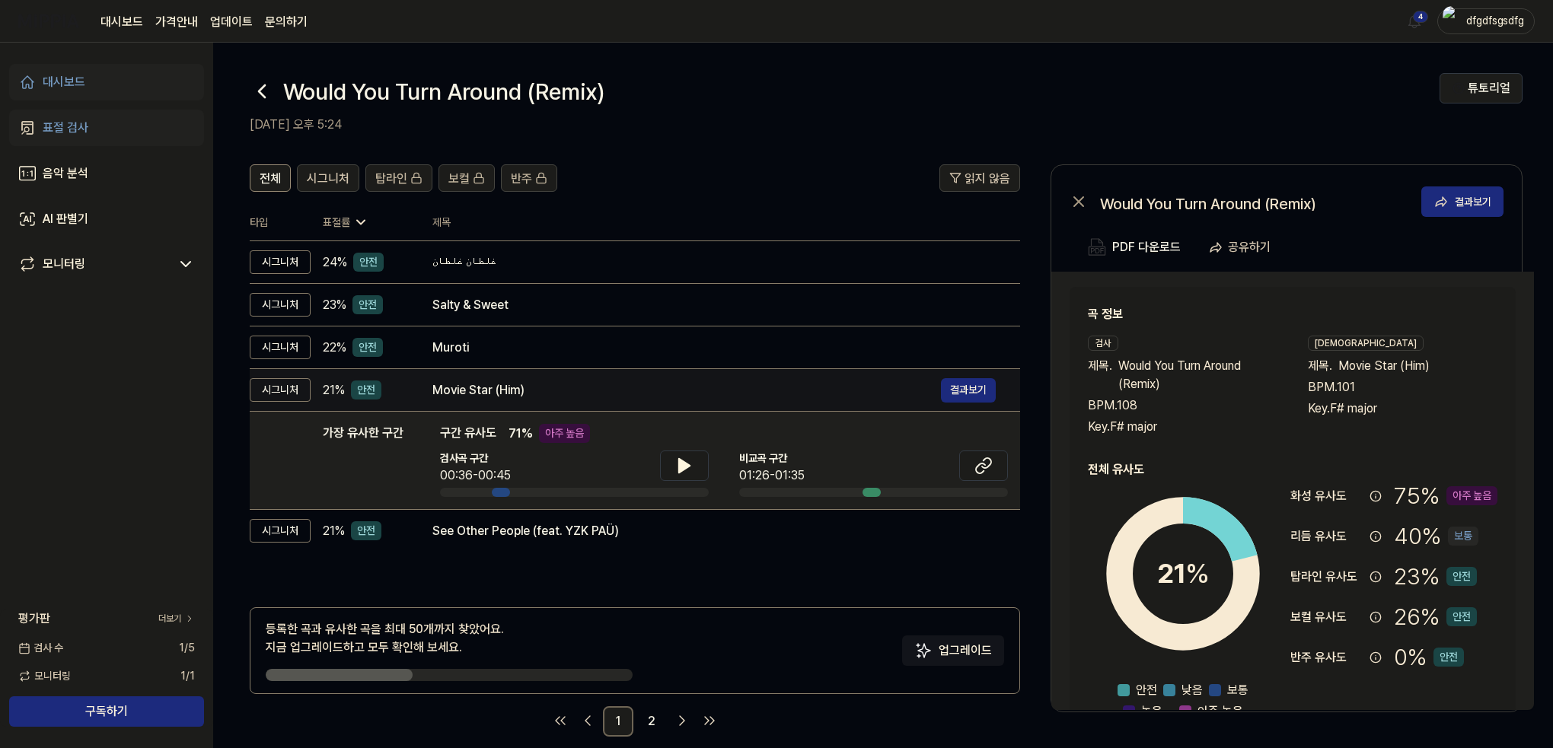
click at [478, 391] on div "Movie Star (Him)" at bounding box center [686, 390] width 508 height 18
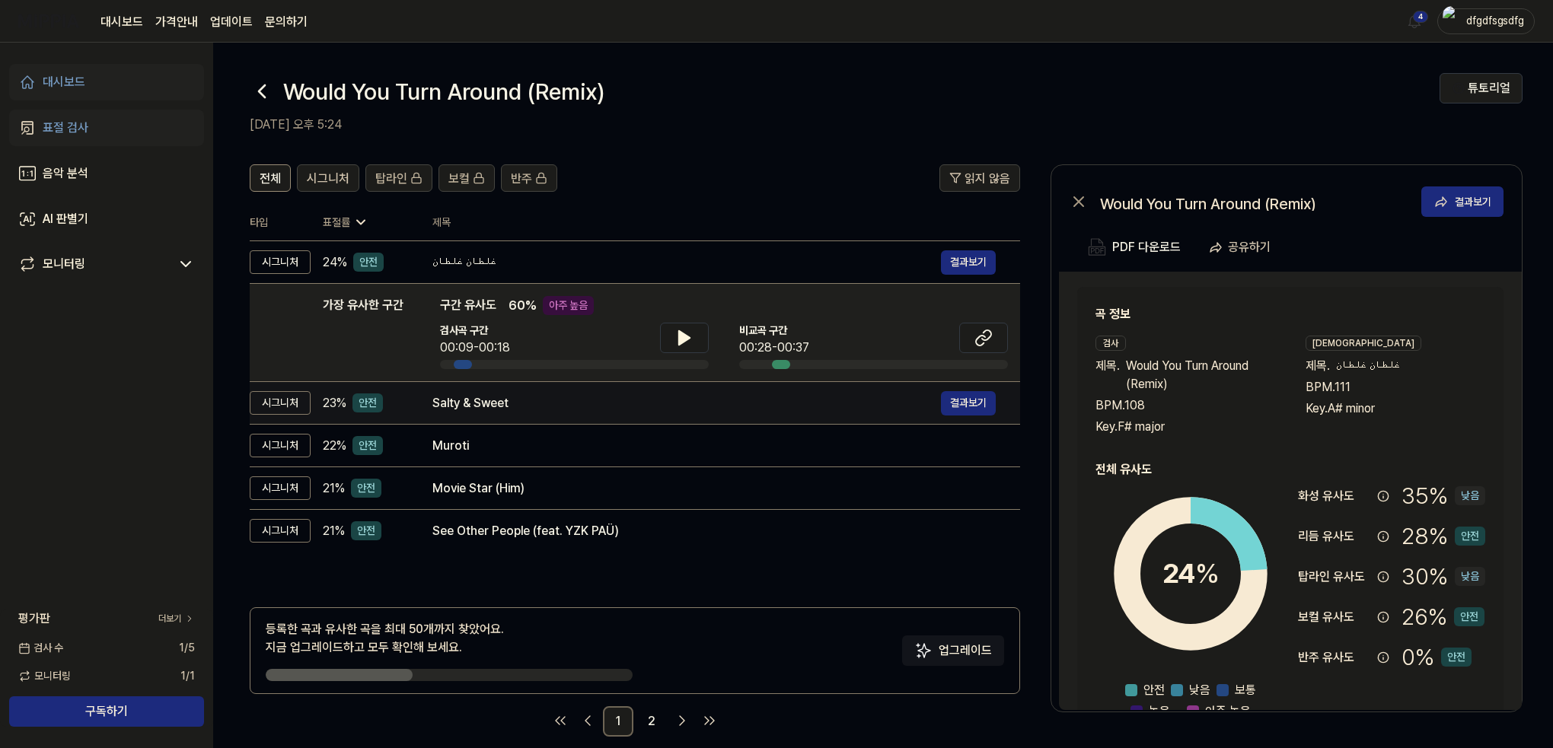
click at [475, 401] on div "Salty & Sweet" at bounding box center [686, 403] width 508 height 18
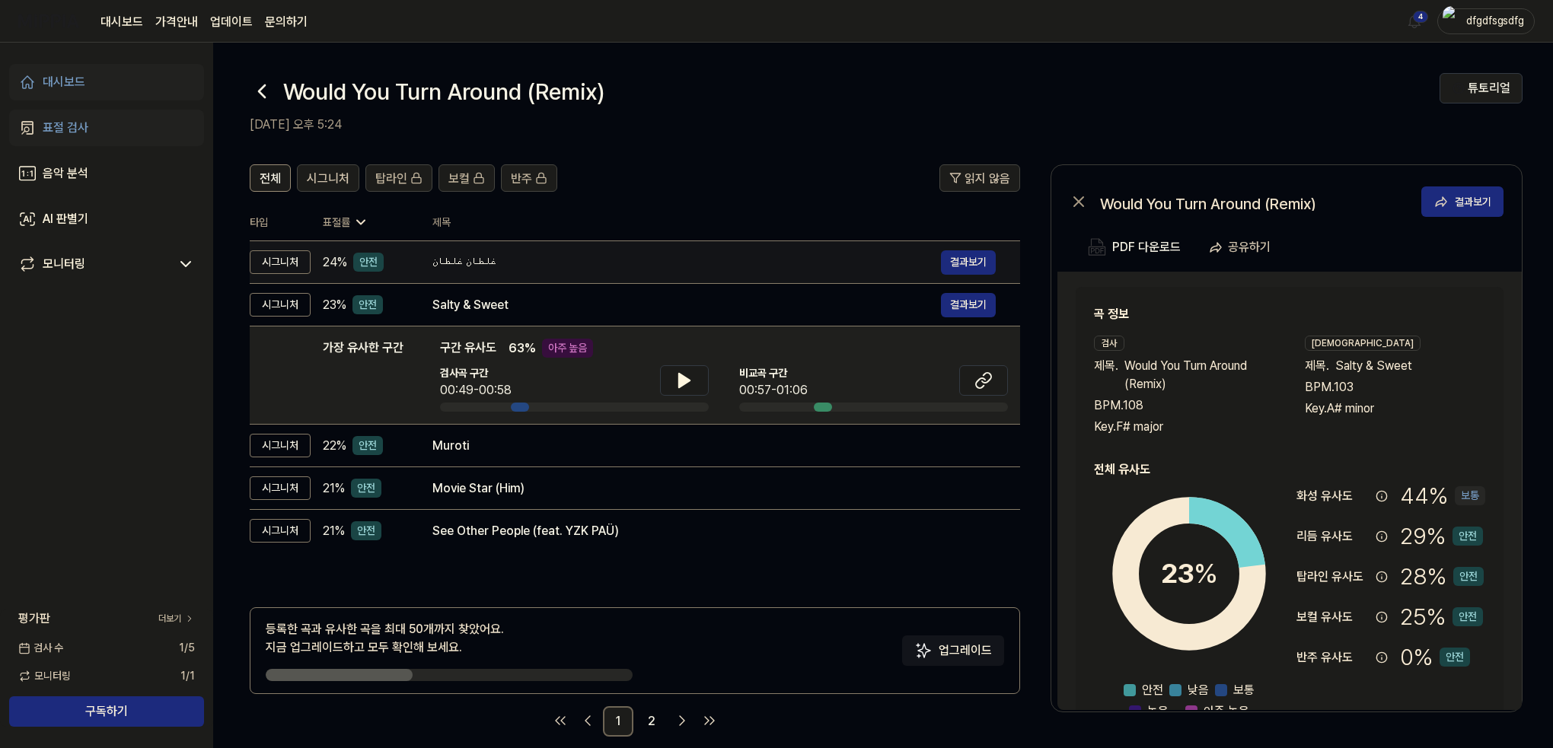
click at [492, 258] on div "غلطان غلطان" at bounding box center [686, 262] width 508 height 18
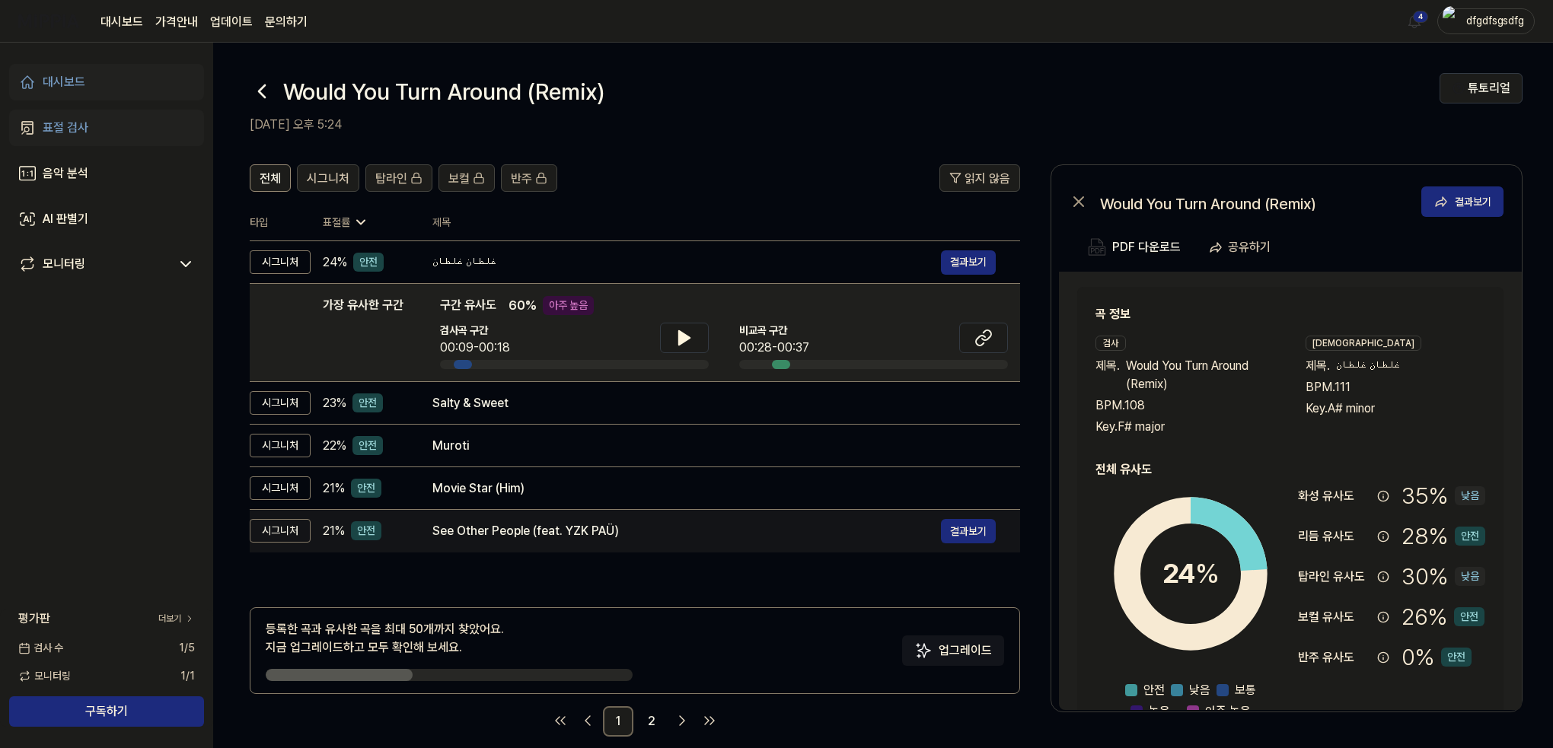
click at [515, 529] on div "See Other People (feat. YZK PAÜ)" at bounding box center [686, 531] width 508 height 18
